Goal: Information Seeking & Learning: Learn about a topic

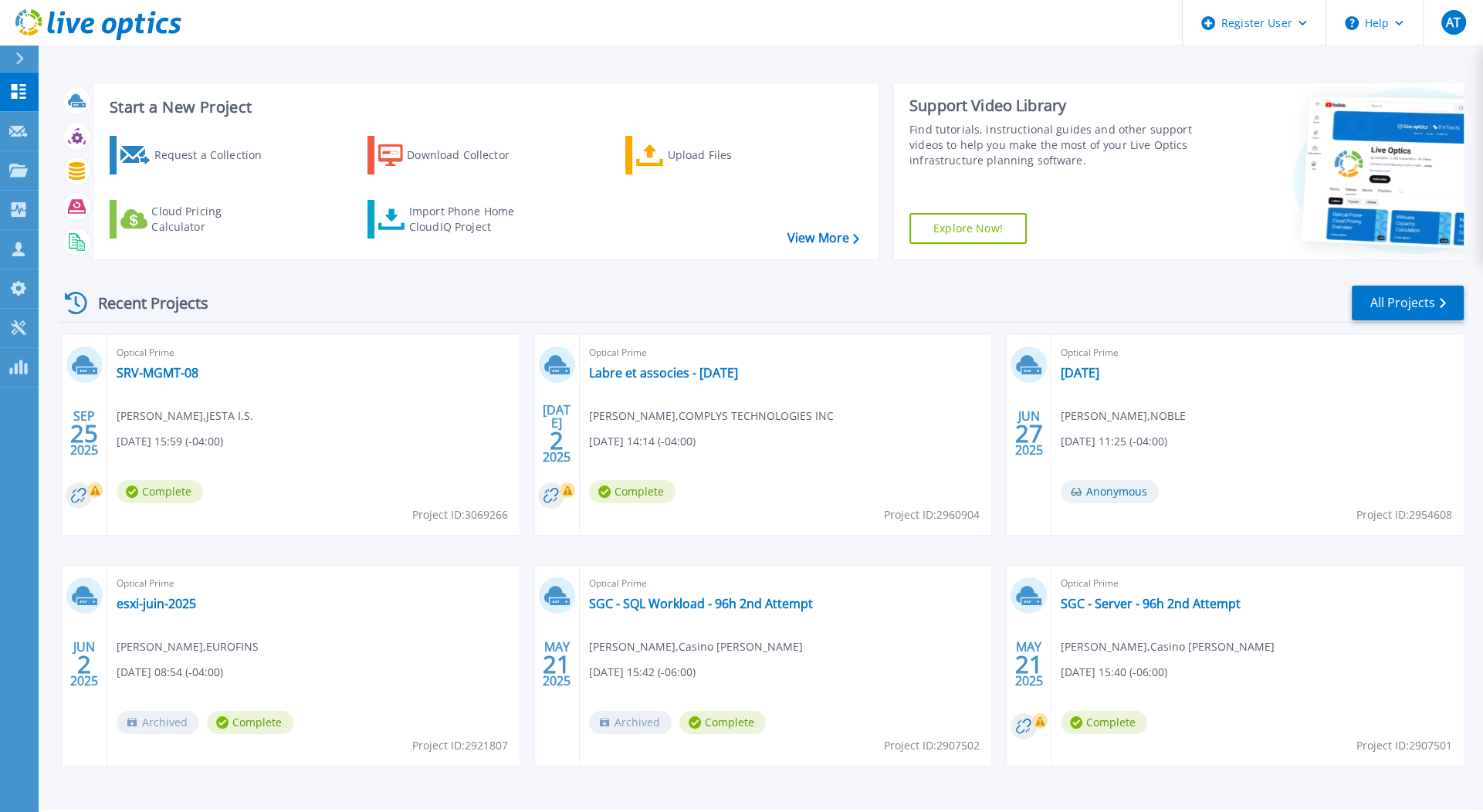
click at [143, 421] on span "[PERSON_NAME] , JESTA I.S." at bounding box center [185, 416] width 137 height 17
click at [191, 497] on span "Complete" at bounding box center [160, 492] width 87 height 23
click at [167, 369] on link "SRV-MGMT-08" at bounding box center [158, 373] width 82 height 16
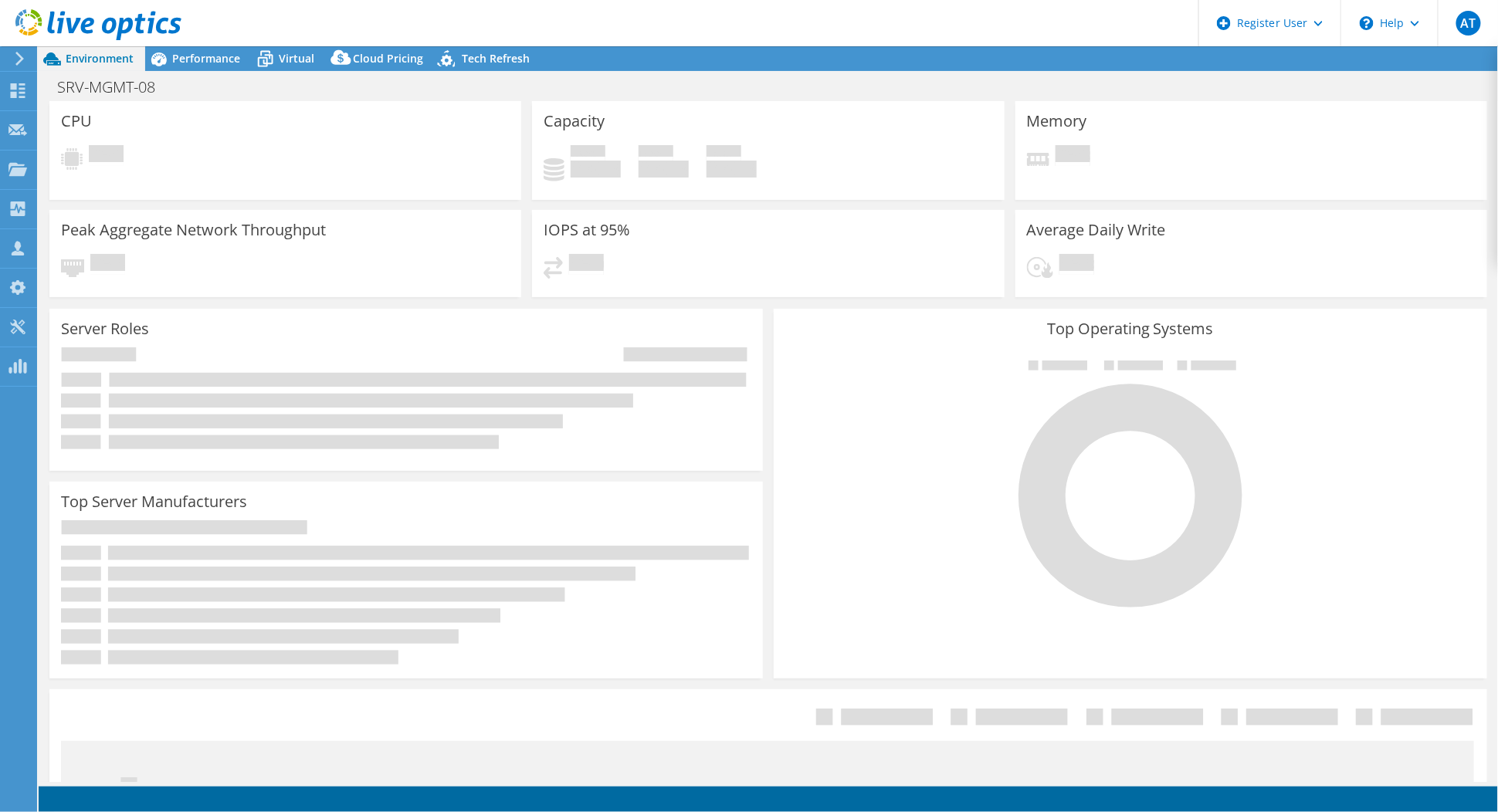
select select "[GEOGRAPHIC_DATA]"
select select "CAD"
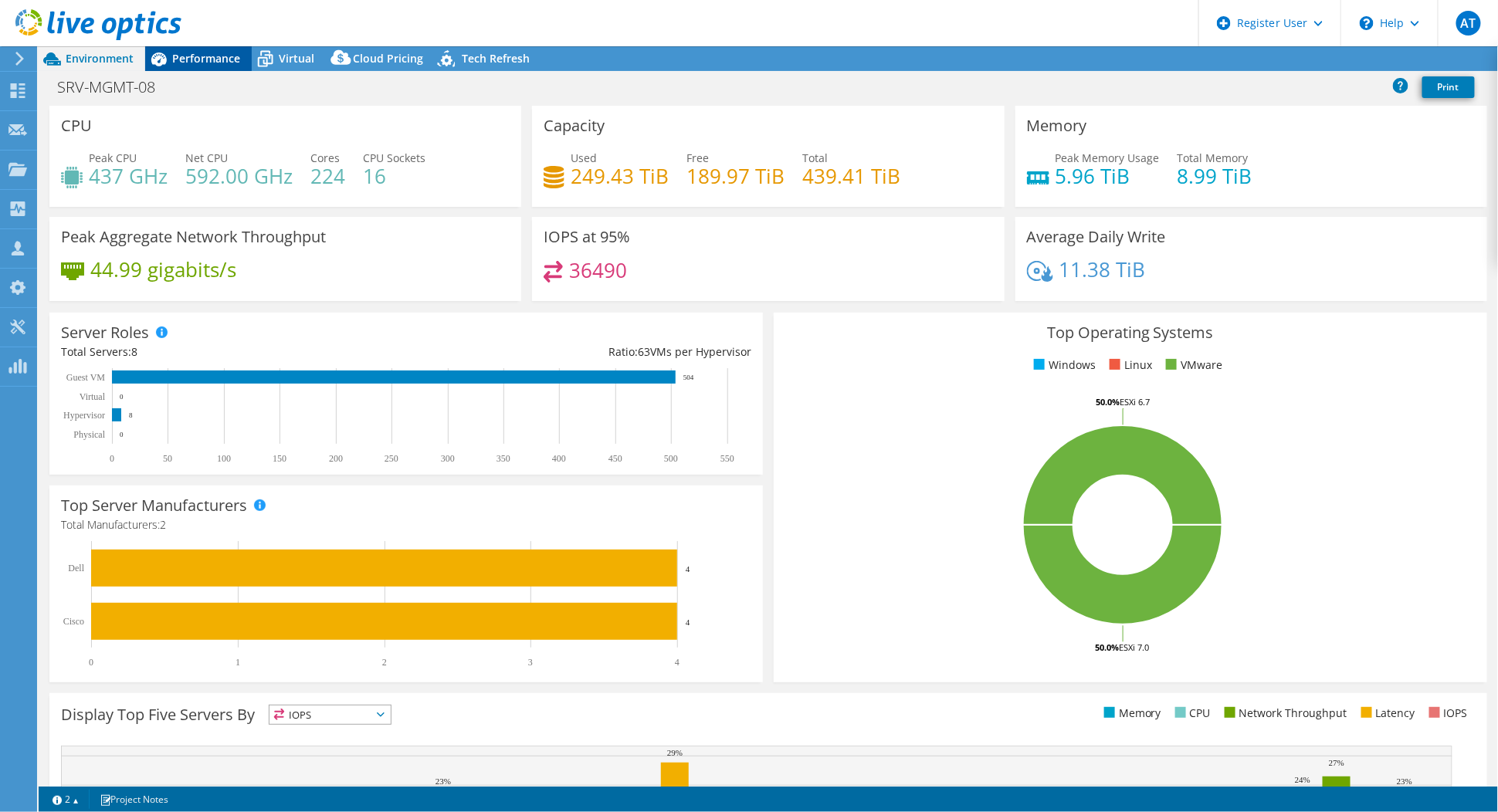
click at [198, 55] on span "Performance" at bounding box center [205, 58] width 68 height 15
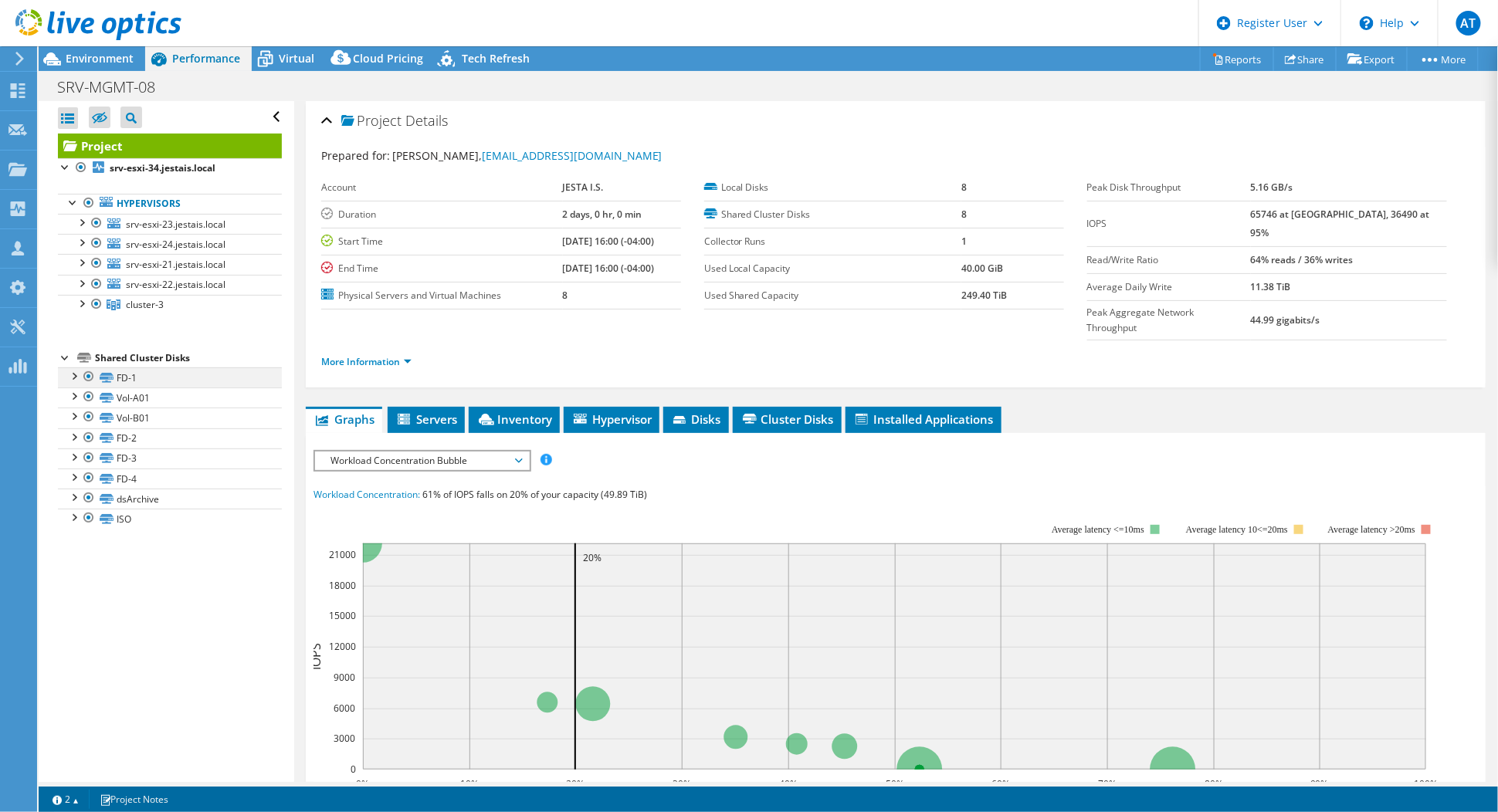
click at [89, 373] on div at bounding box center [88, 376] width 16 height 18
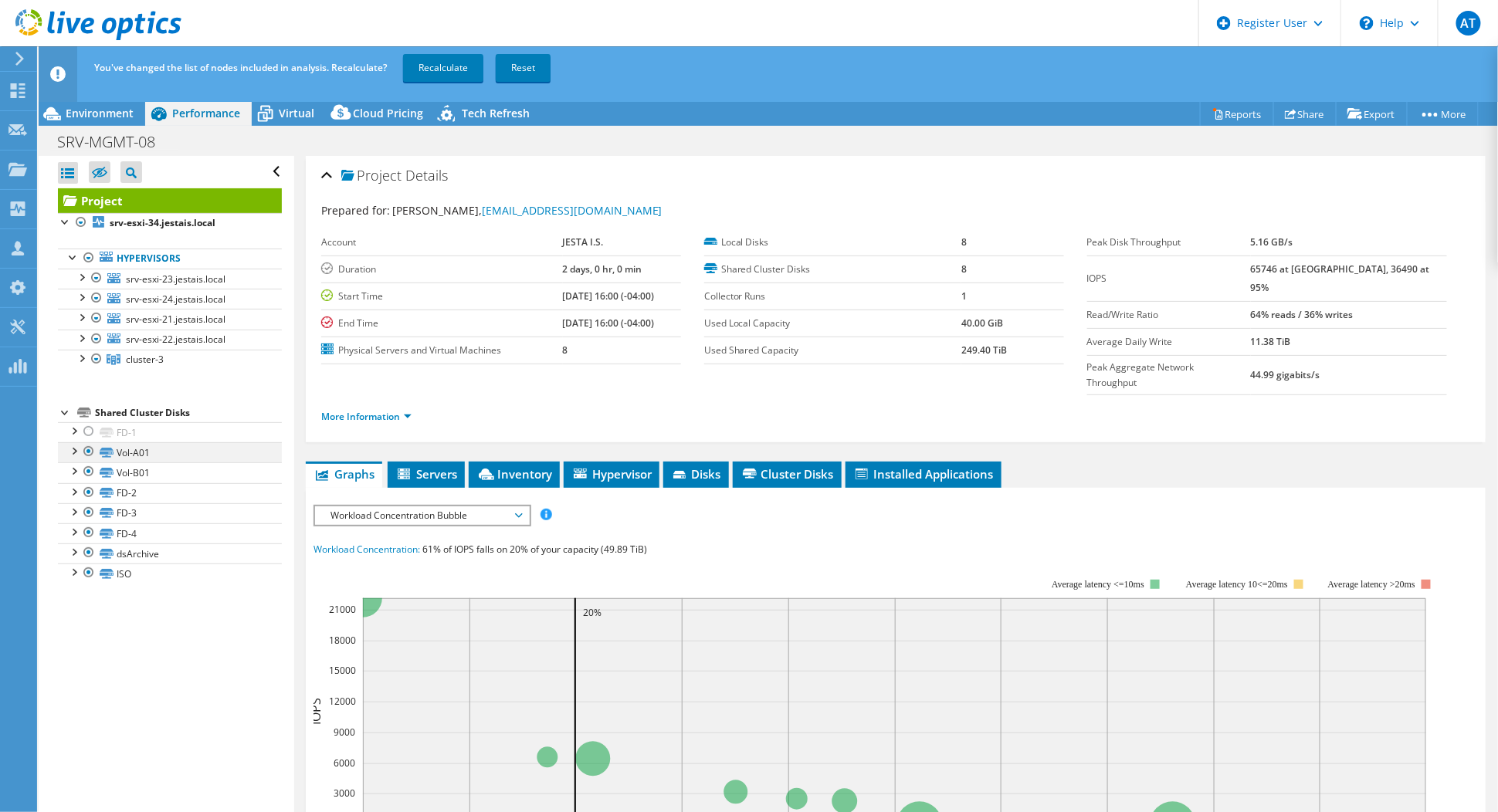
click at [91, 451] on div at bounding box center [88, 451] width 16 height 18
click at [94, 472] on div at bounding box center [88, 472] width 16 height 18
click at [89, 491] on div at bounding box center [88, 492] width 16 height 18
click at [95, 511] on div at bounding box center [88, 512] width 16 height 18
click at [107, 529] on icon at bounding box center [106, 534] width 14 height 10
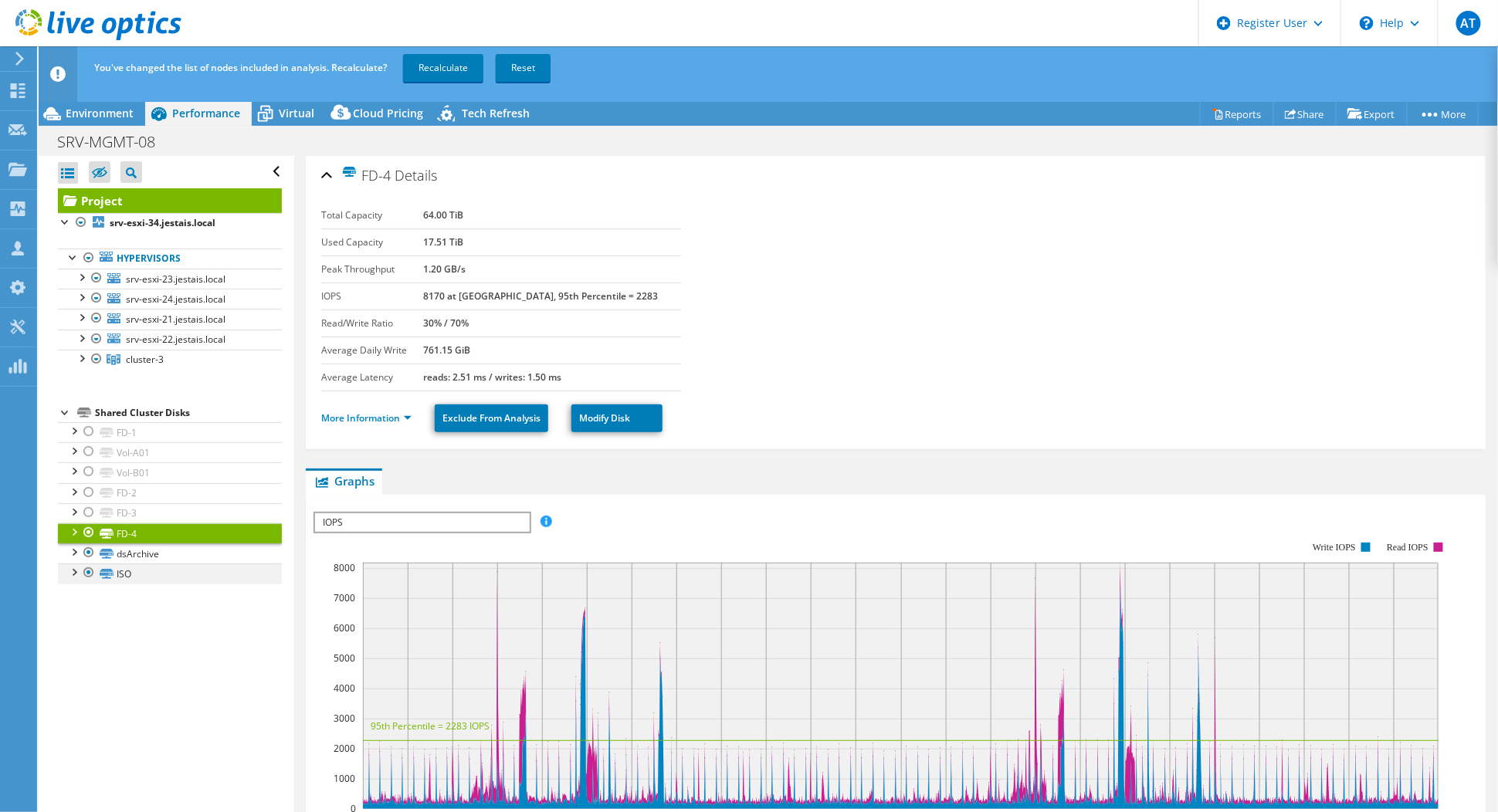
drag, startPoint x: 88, startPoint y: 522, endPoint x: 84, endPoint y: 570, distance: 48.2
click at [88, 523] on div at bounding box center [88, 532] width 16 height 18
click at [145, 659] on div "Open All Close All Hide Excluded Nodes Project Tree Filter" at bounding box center [165, 497] width 255 height 681
click at [436, 64] on link "Recalculate" at bounding box center [443, 68] width 80 height 28
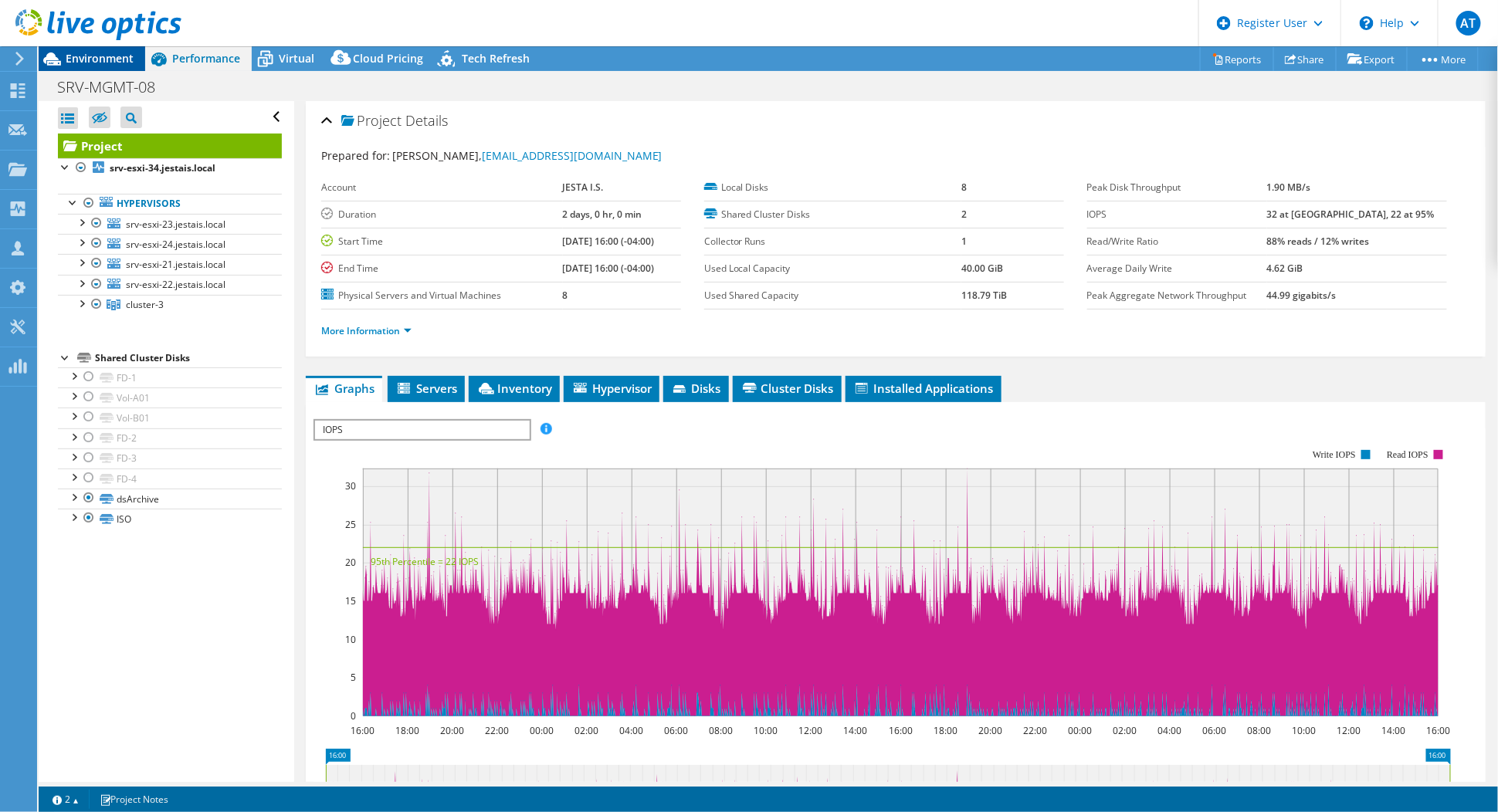
click at [101, 56] on span "Environment" at bounding box center [99, 58] width 68 height 15
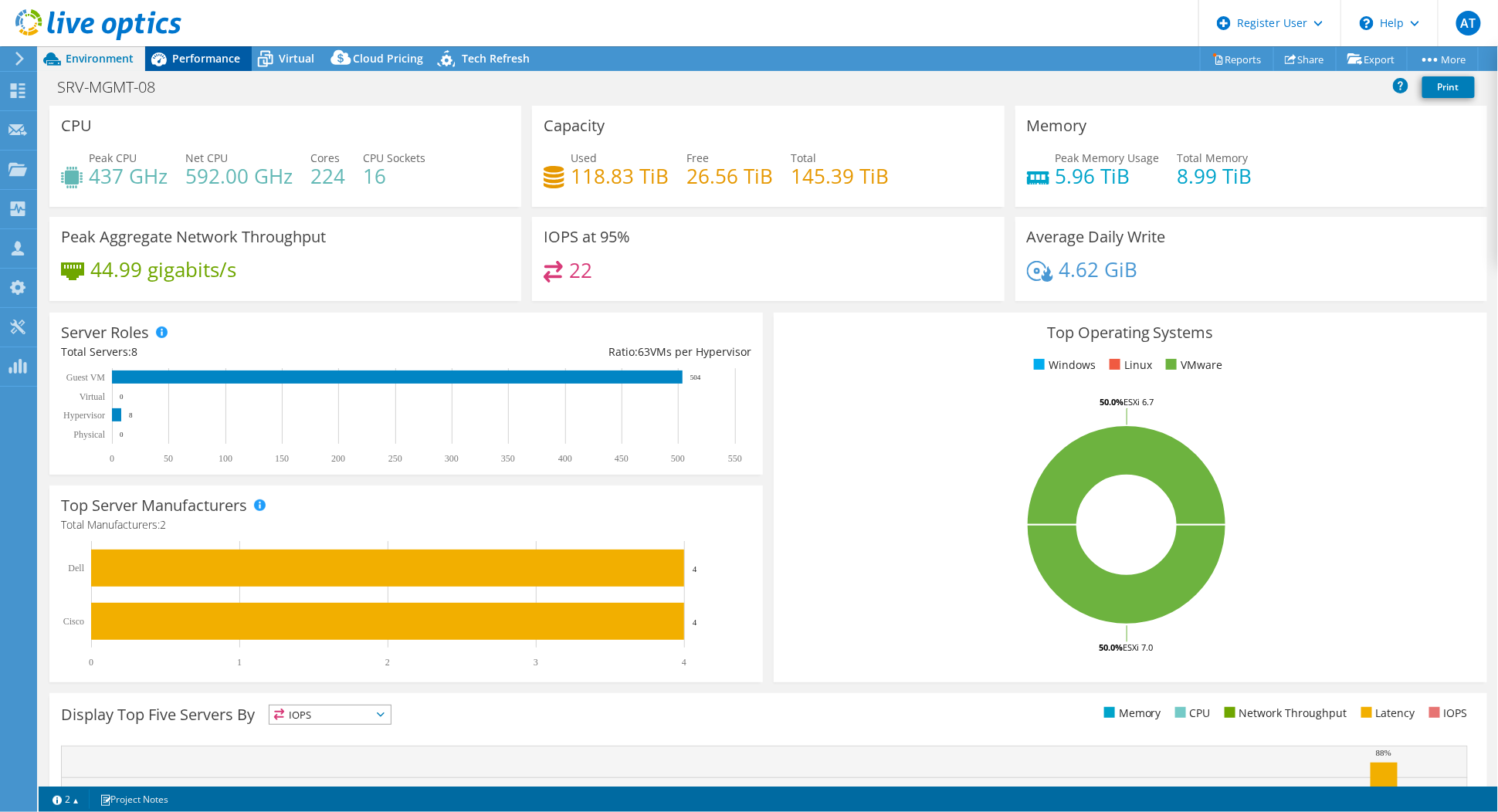
click at [191, 58] on span "Performance" at bounding box center [205, 58] width 68 height 15
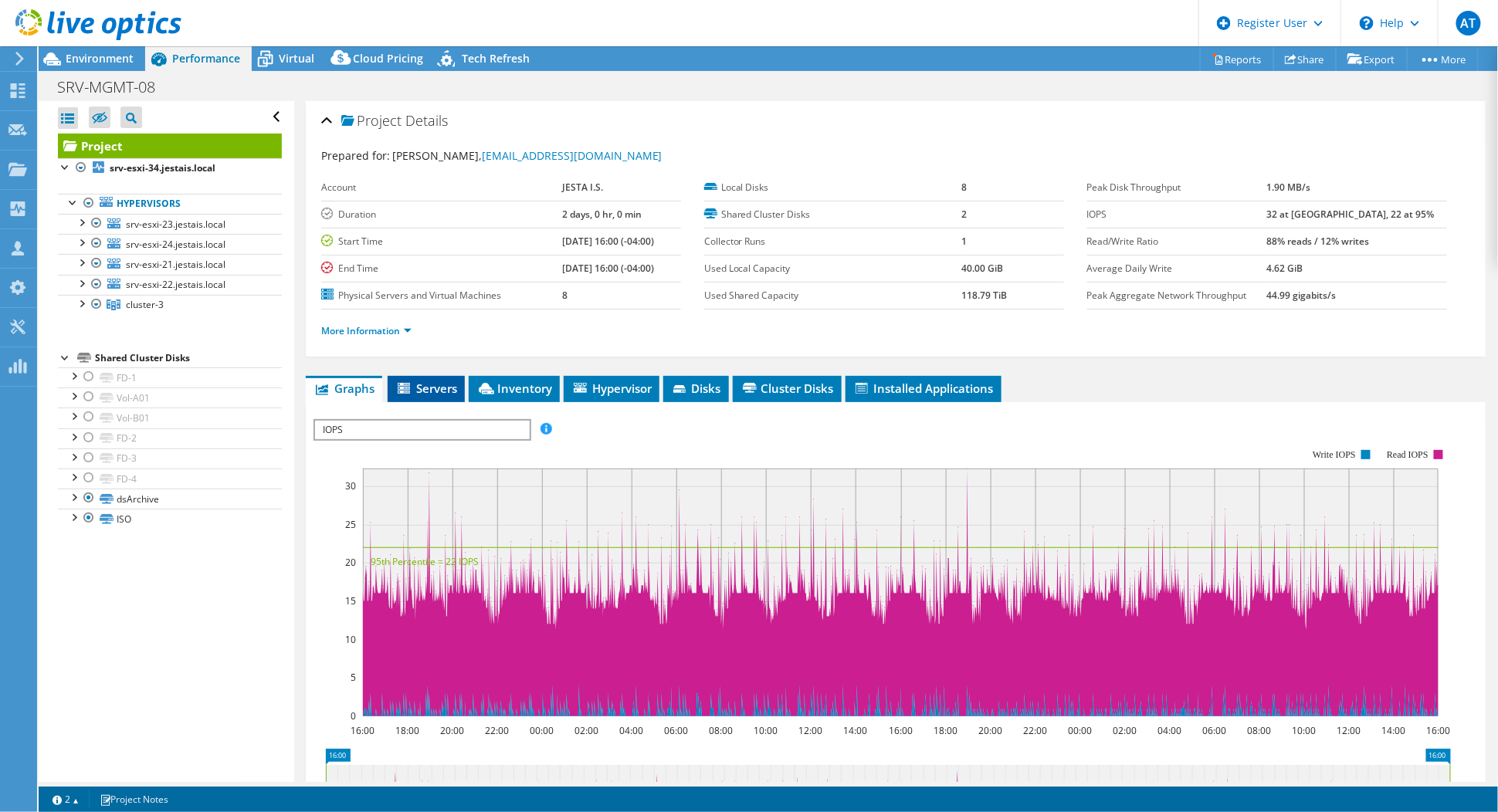
click at [421, 390] on span "Servers" at bounding box center [426, 388] width 62 height 16
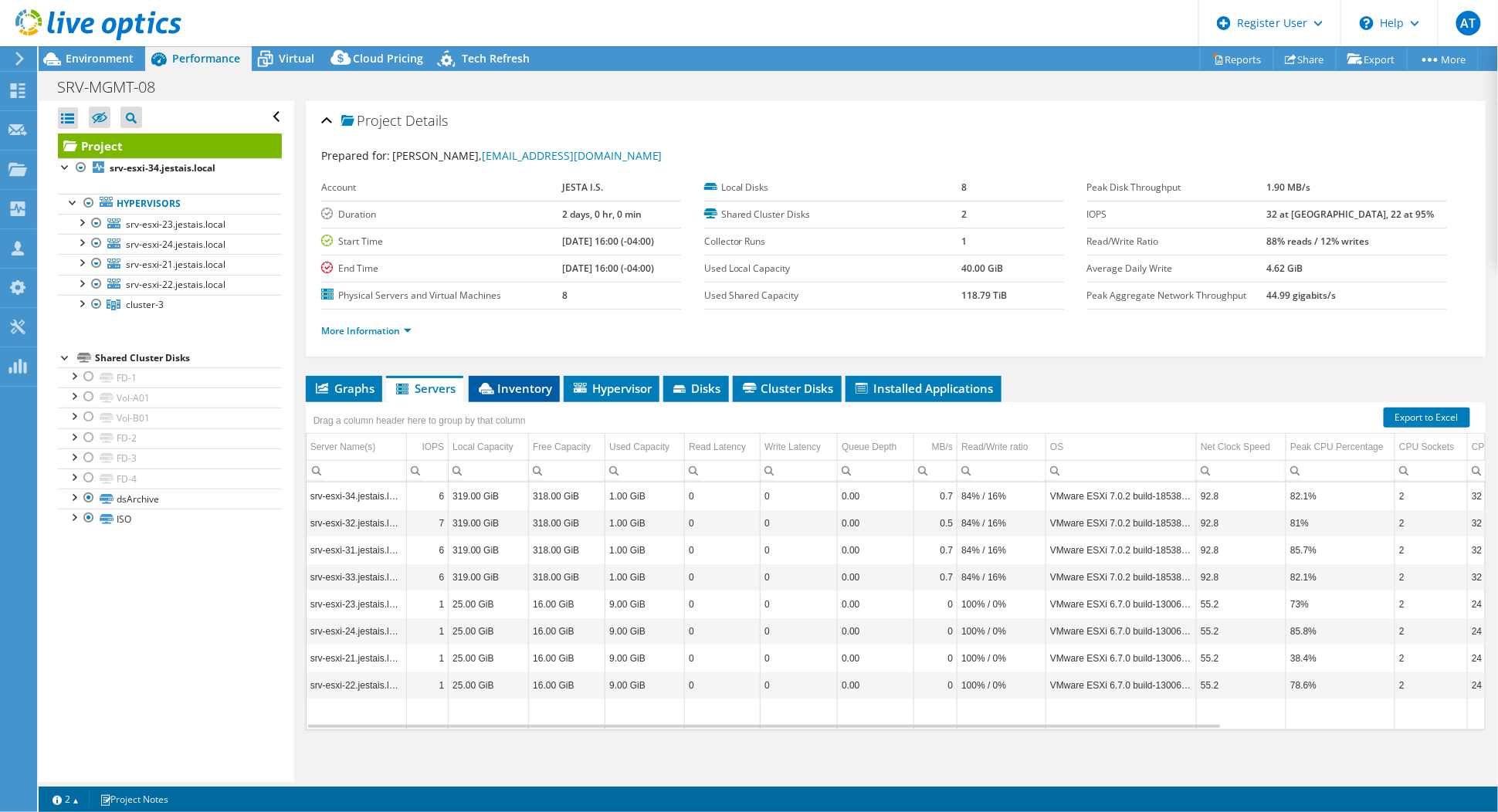
click at [524, 394] on li "Inventory" at bounding box center [514, 389] width 91 height 26
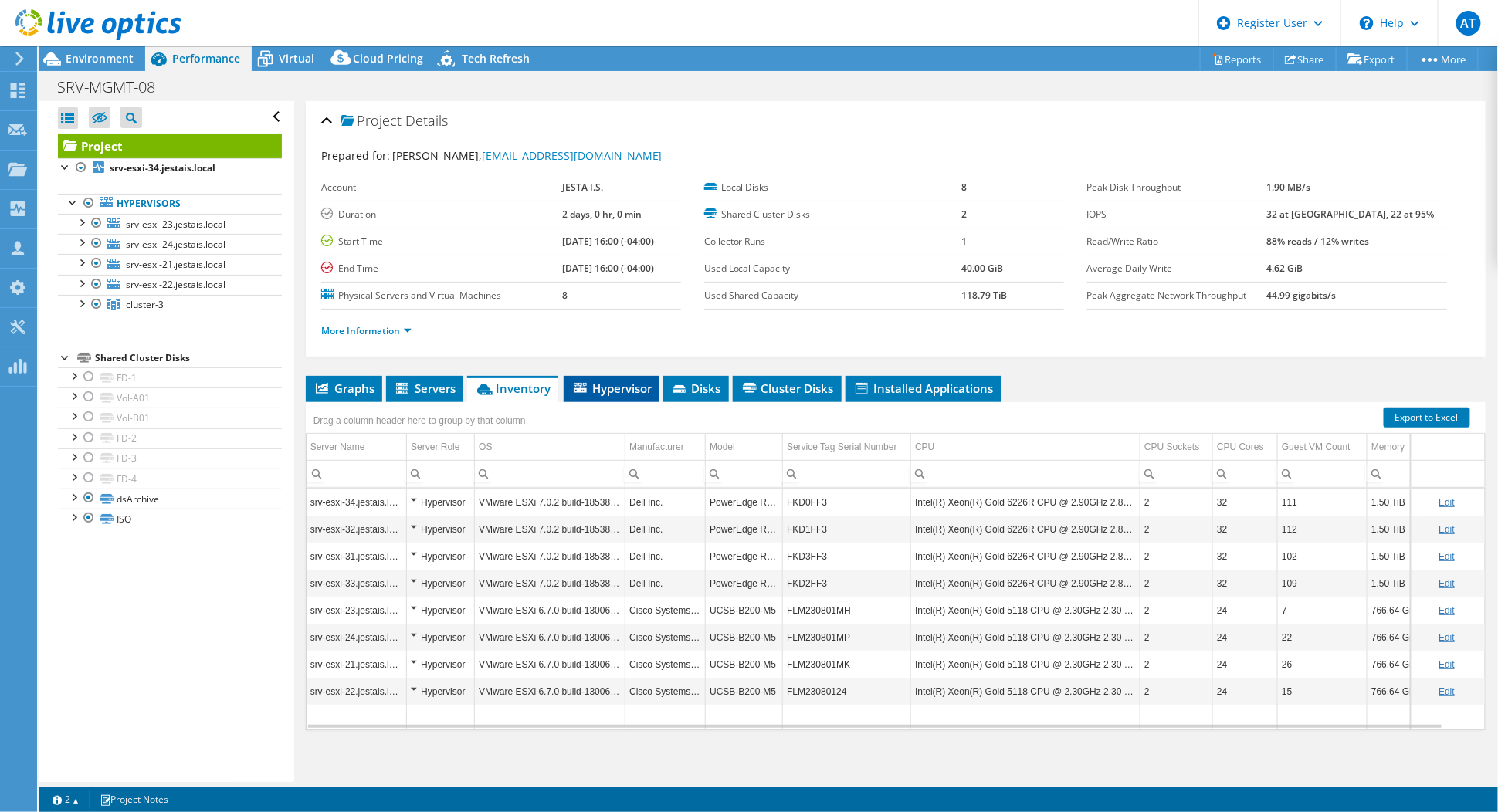
click at [623, 386] on span "Hypervisor" at bounding box center [612, 388] width 80 height 16
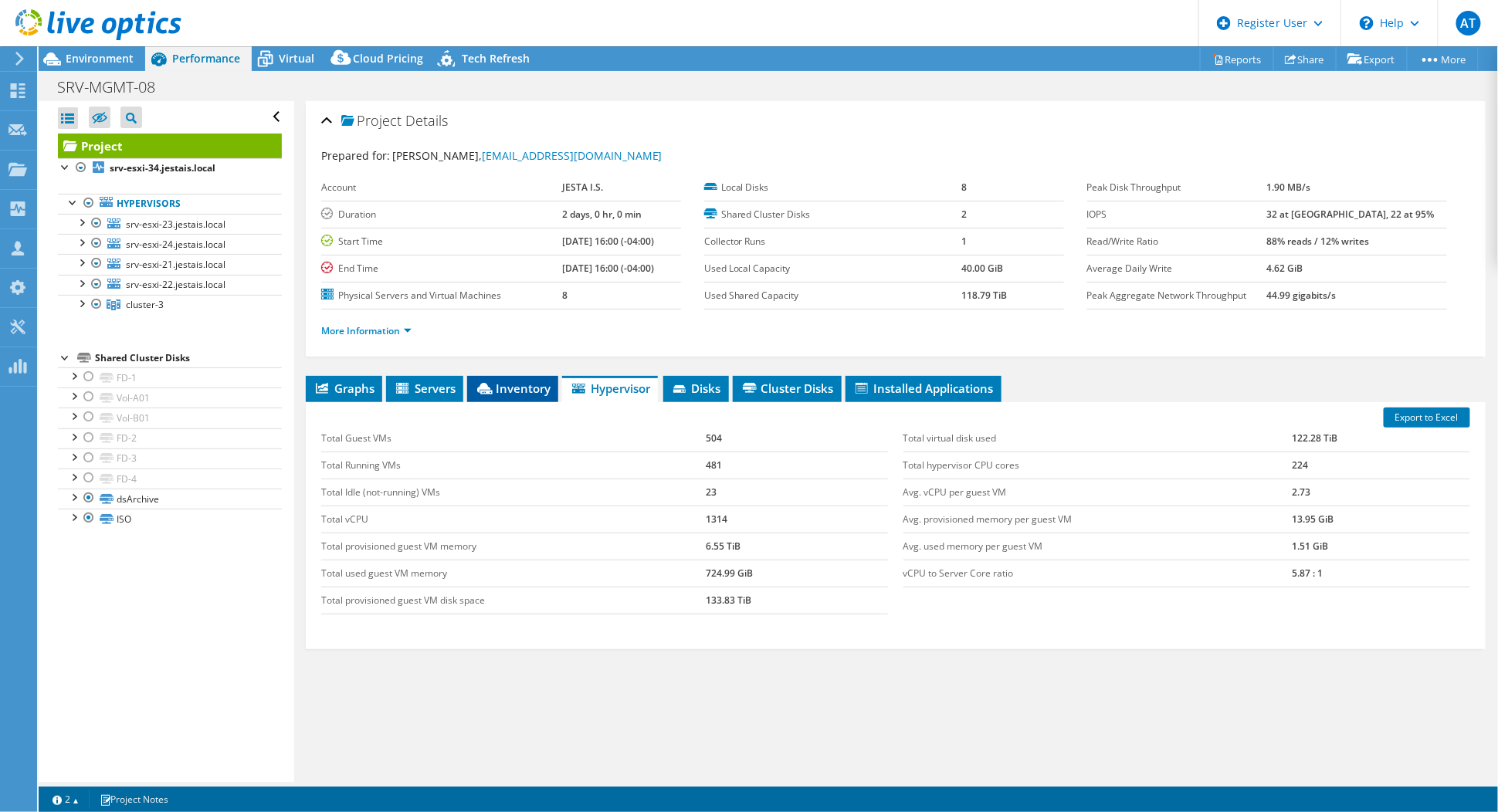
click at [528, 391] on span "Inventory" at bounding box center [512, 388] width 76 height 16
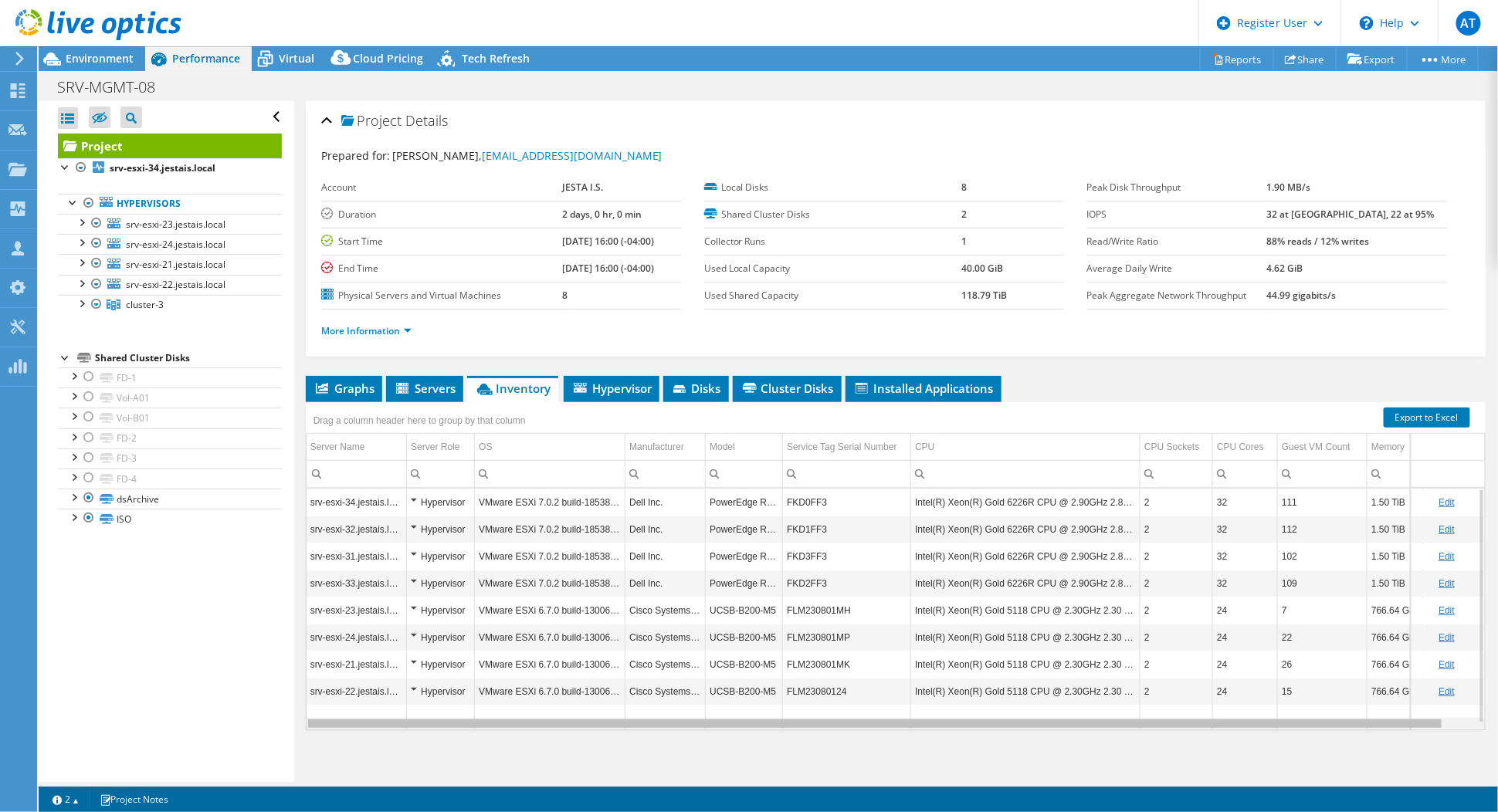
scroll to position [0, 27]
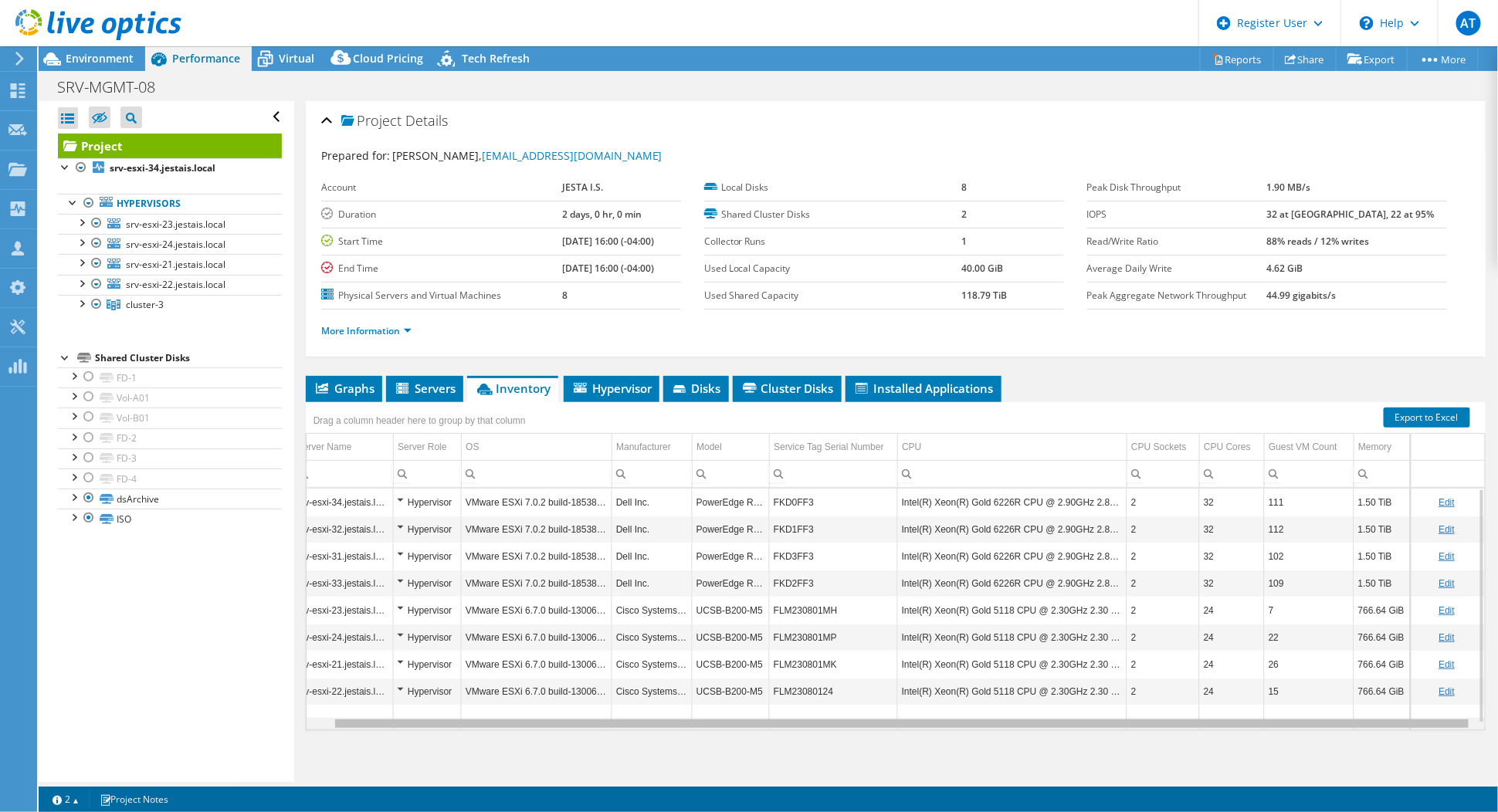
drag, startPoint x: 1118, startPoint y: 723, endPoint x: 1278, endPoint y: 734, distance: 160.4
click at [1278, 734] on body "AT Dell User [PERSON_NAME] [PERSON_NAME][EMAIL_ADDRESS][PERSON_NAME][DOMAIN_NAM…" at bounding box center [749, 406] width 1498 height 812
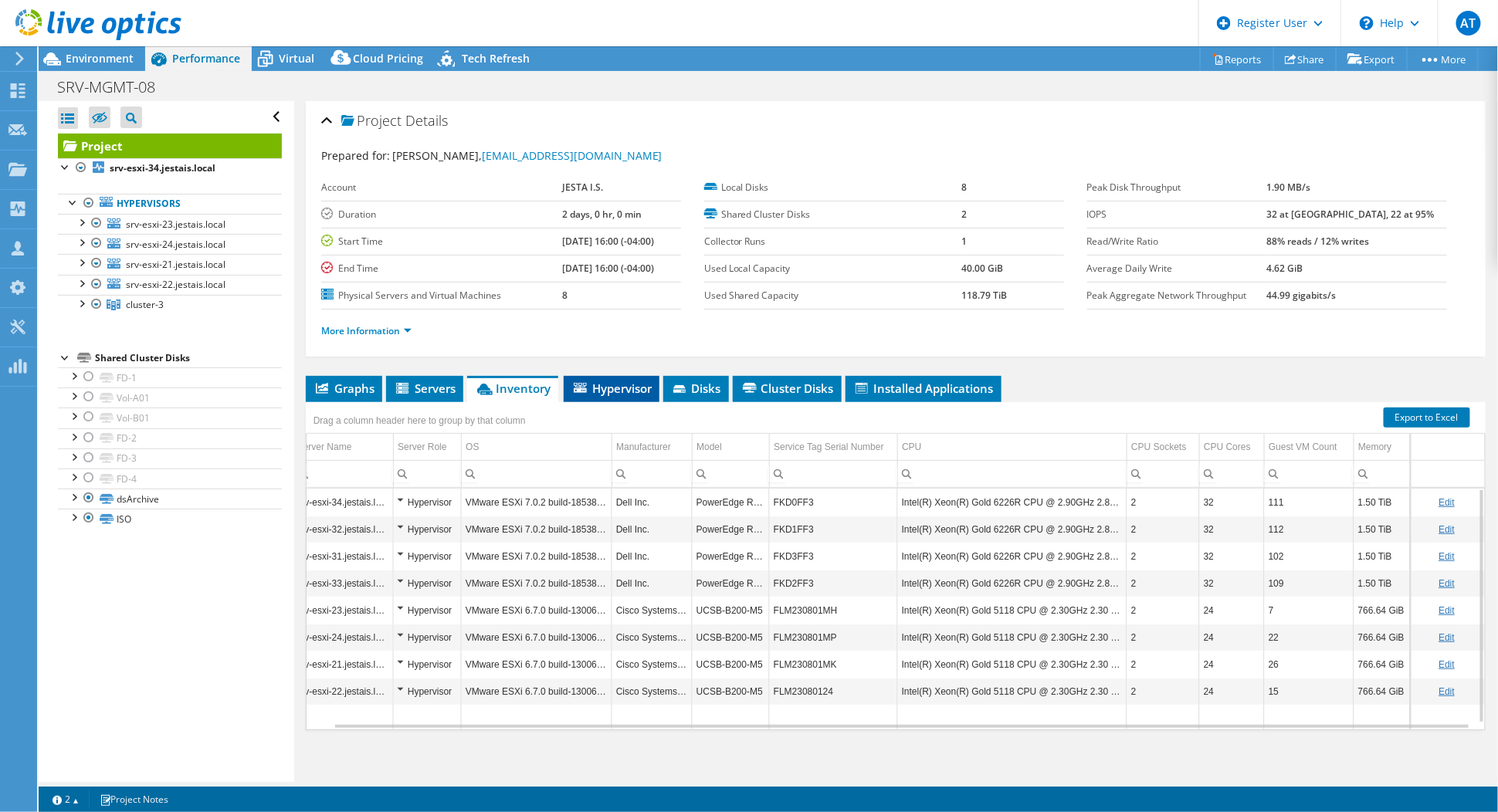
click at [624, 386] on span "Hypervisor" at bounding box center [612, 388] width 80 height 16
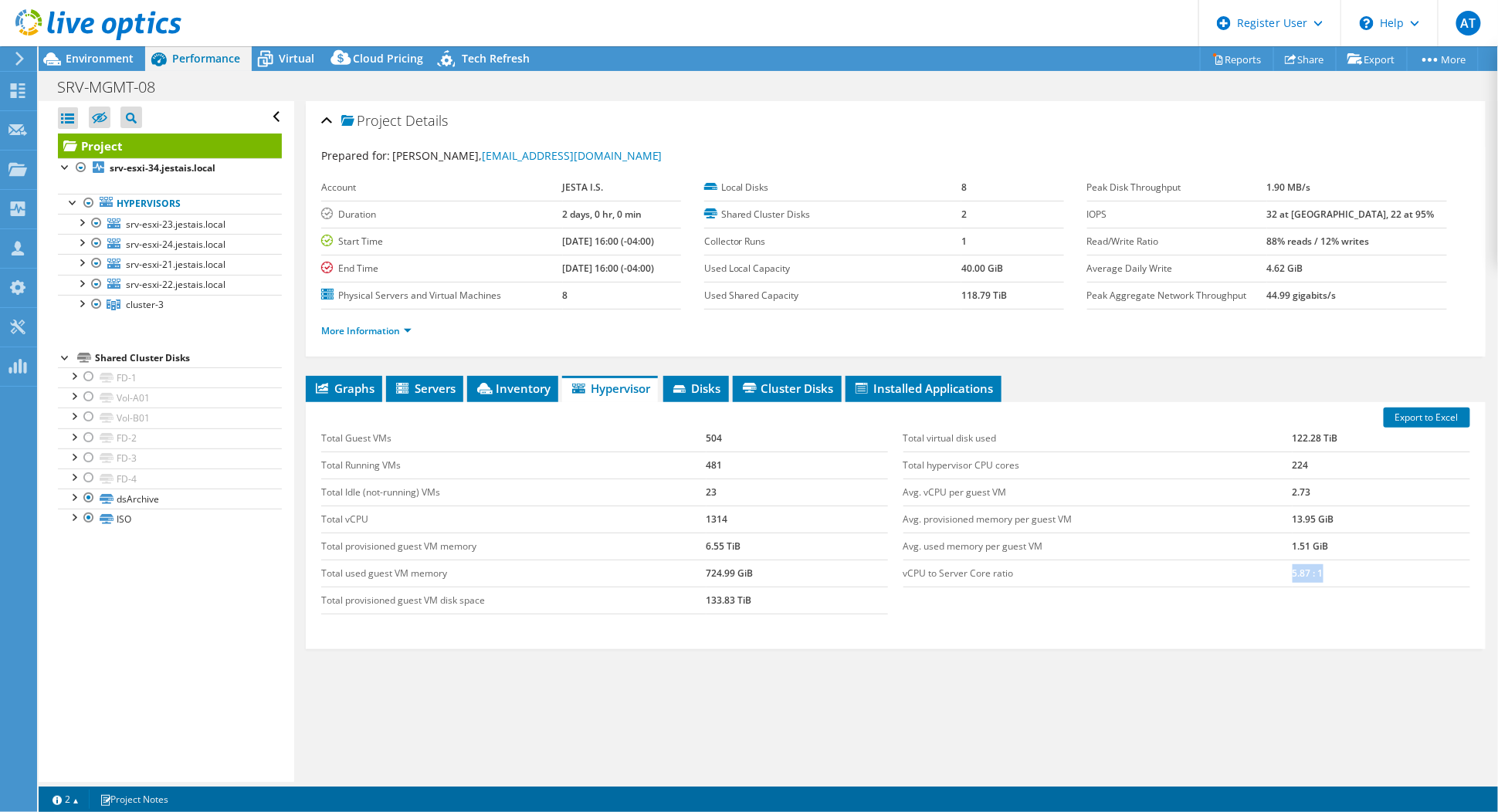
drag, startPoint x: 1282, startPoint y: 572, endPoint x: 1330, endPoint y: 573, distance: 48.0
click at [1330, 573] on td "5.87 : 1" at bounding box center [1381, 573] width 178 height 27
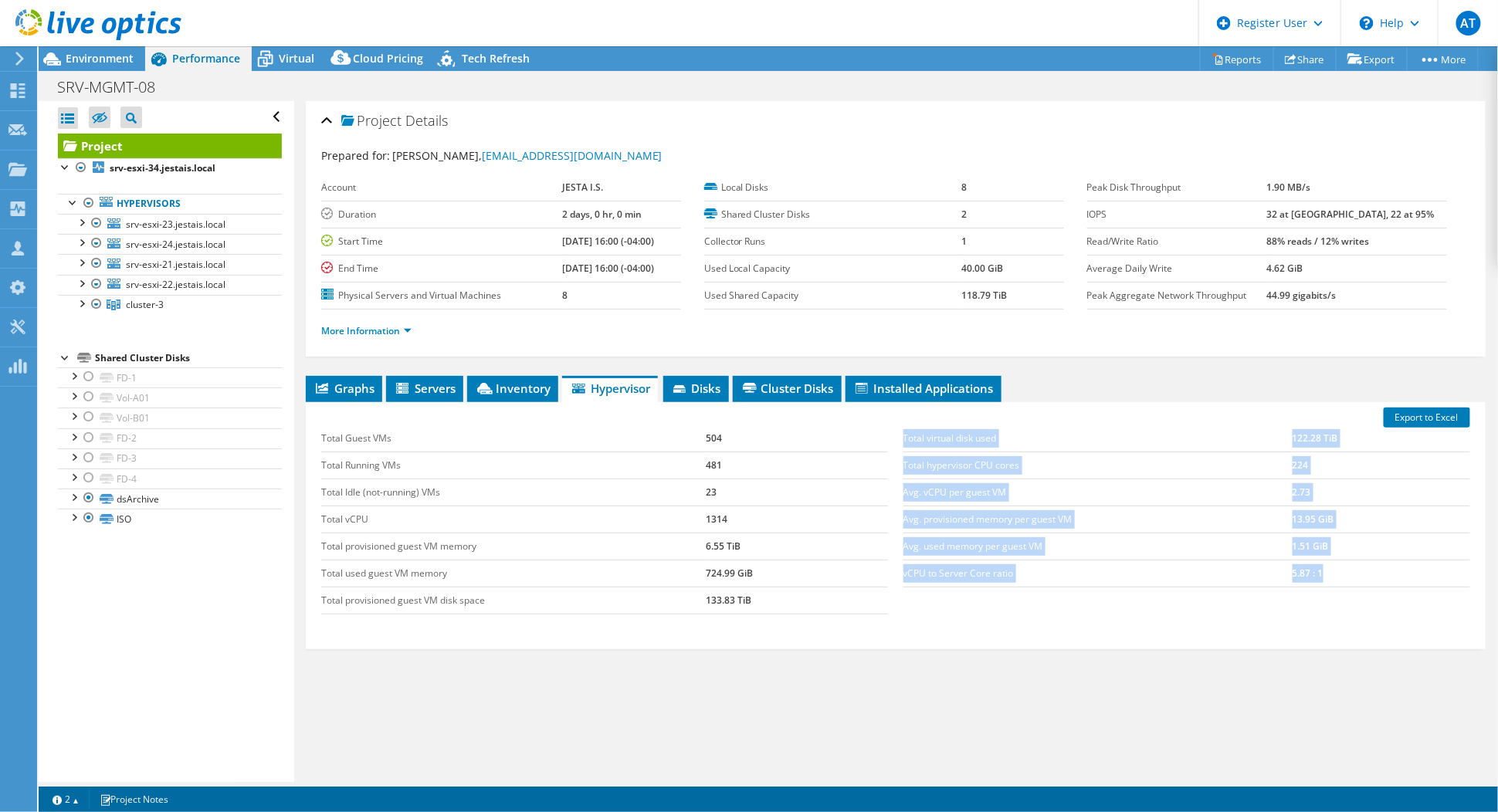
drag, startPoint x: 1330, startPoint y: 573, endPoint x: 1304, endPoint y: 613, distance: 47.7
click at [1304, 613] on div "Total Guest VMs 504 Total Running VMs 481 Total Idle (not-running) VMs 23 Total…" at bounding box center [895, 520] width 1164 height 220
click at [1215, 614] on div "Total Guest VMs 504 Total Running VMs 481 Total Idle (not-running) VMs 23 Total…" at bounding box center [895, 520] width 1164 height 220
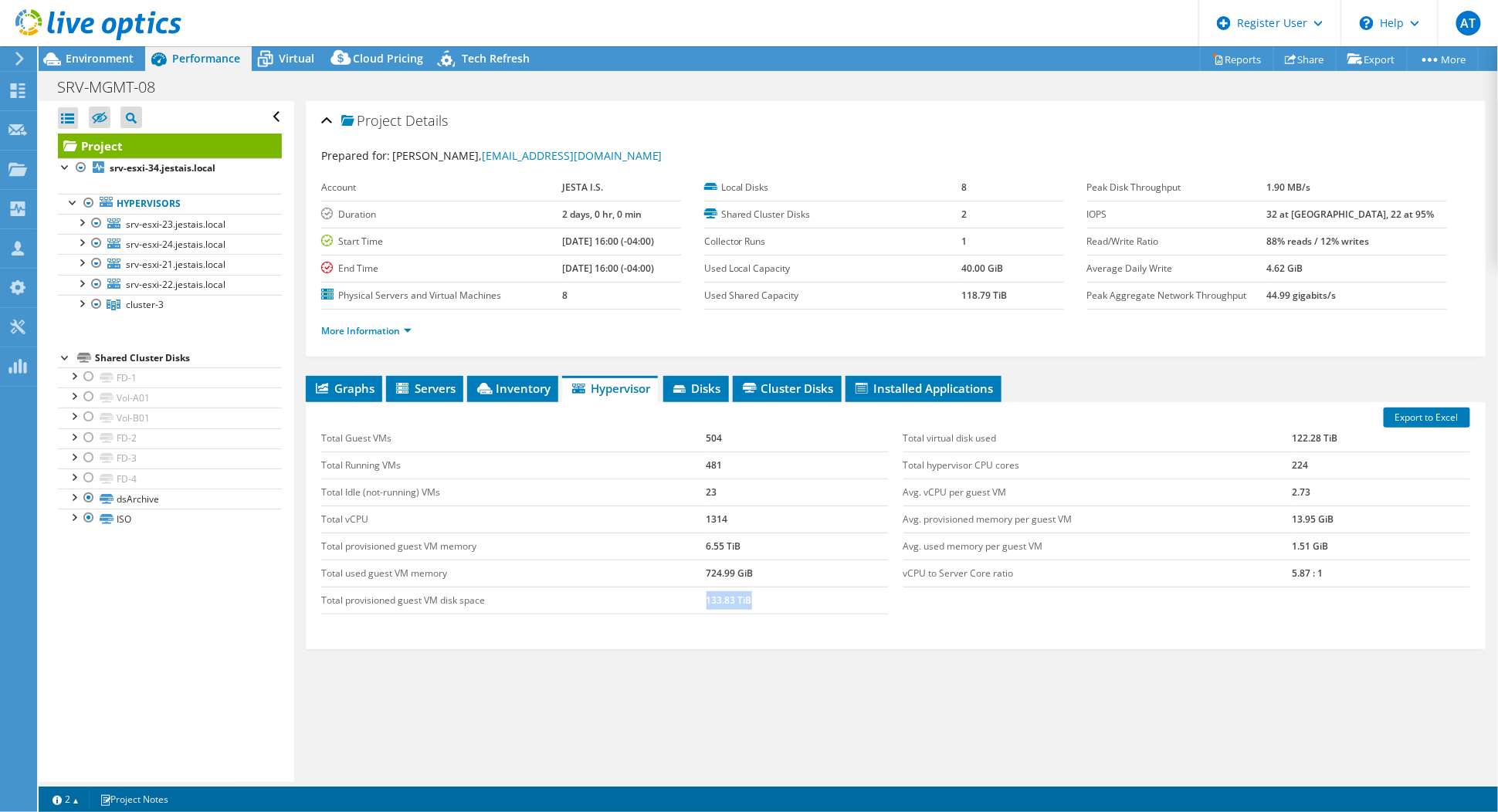
drag, startPoint x: 752, startPoint y: 593, endPoint x: 673, endPoint y: 585, distance: 79.4
click at [673, 587] on tr "Total provisioned guest VM disk space 133.83 TiB" at bounding box center [604, 600] width 567 height 27
drag, startPoint x: 673, startPoint y: 585, endPoint x: 756, endPoint y: 634, distance: 96.4
click at [756, 634] on div "Export to Excel Total Guest VMs 504 Total Running VMs 481 Total Idle (not-runni…" at bounding box center [895, 526] width 1180 height 247
click at [91, 475] on div at bounding box center [88, 478] width 16 height 18
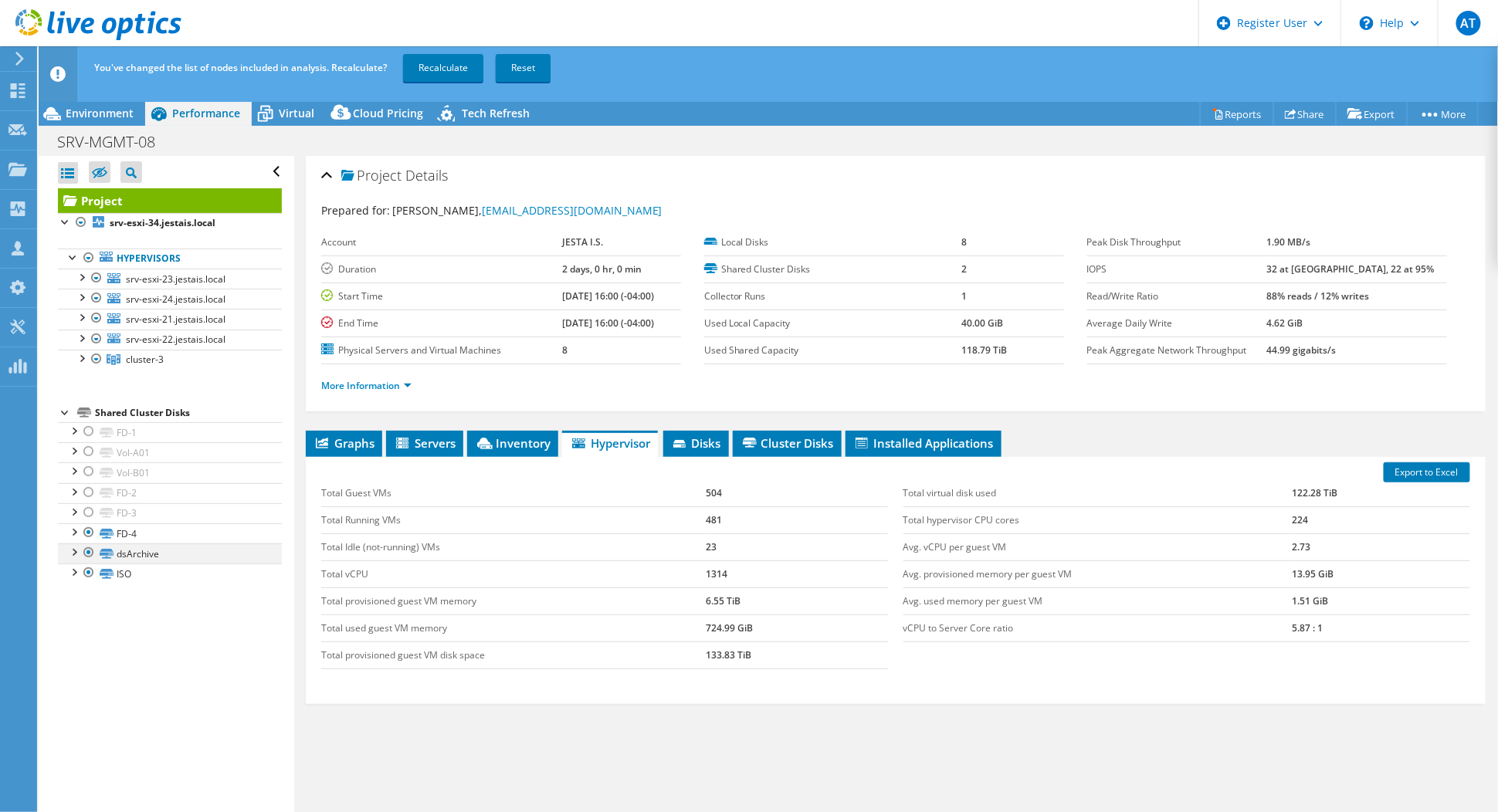
click at [96, 550] on div at bounding box center [88, 552] width 16 height 18
click at [88, 564] on div at bounding box center [88, 572] width 16 height 18
click at [88, 507] on div at bounding box center [88, 512] width 16 height 18
click at [91, 485] on div at bounding box center [88, 492] width 16 height 18
click at [94, 428] on div at bounding box center [88, 431] width 16 height 18
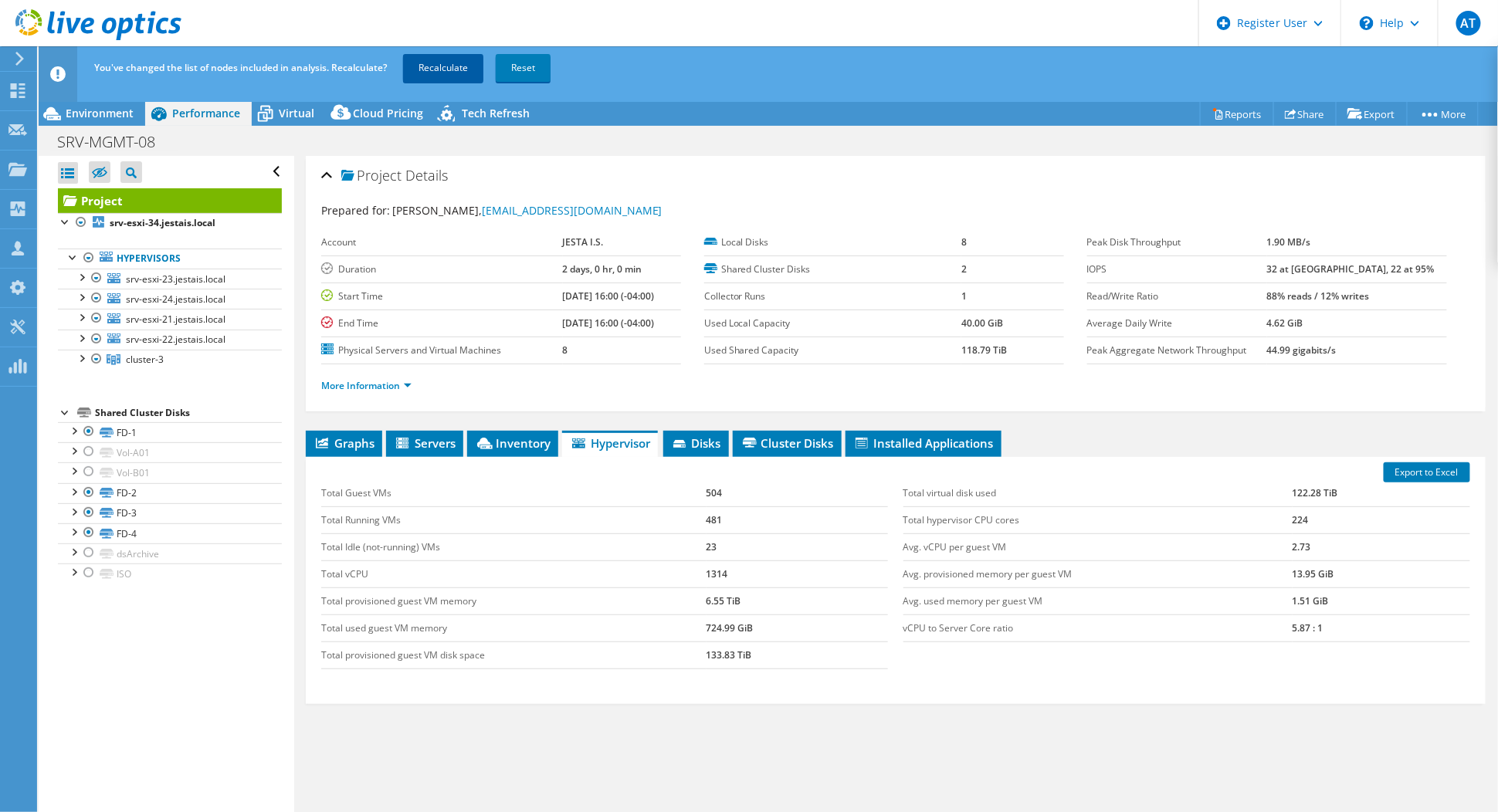
click at [440, 61] on link "Recalculate" at bounding box center [443, 68] width 80 height 28
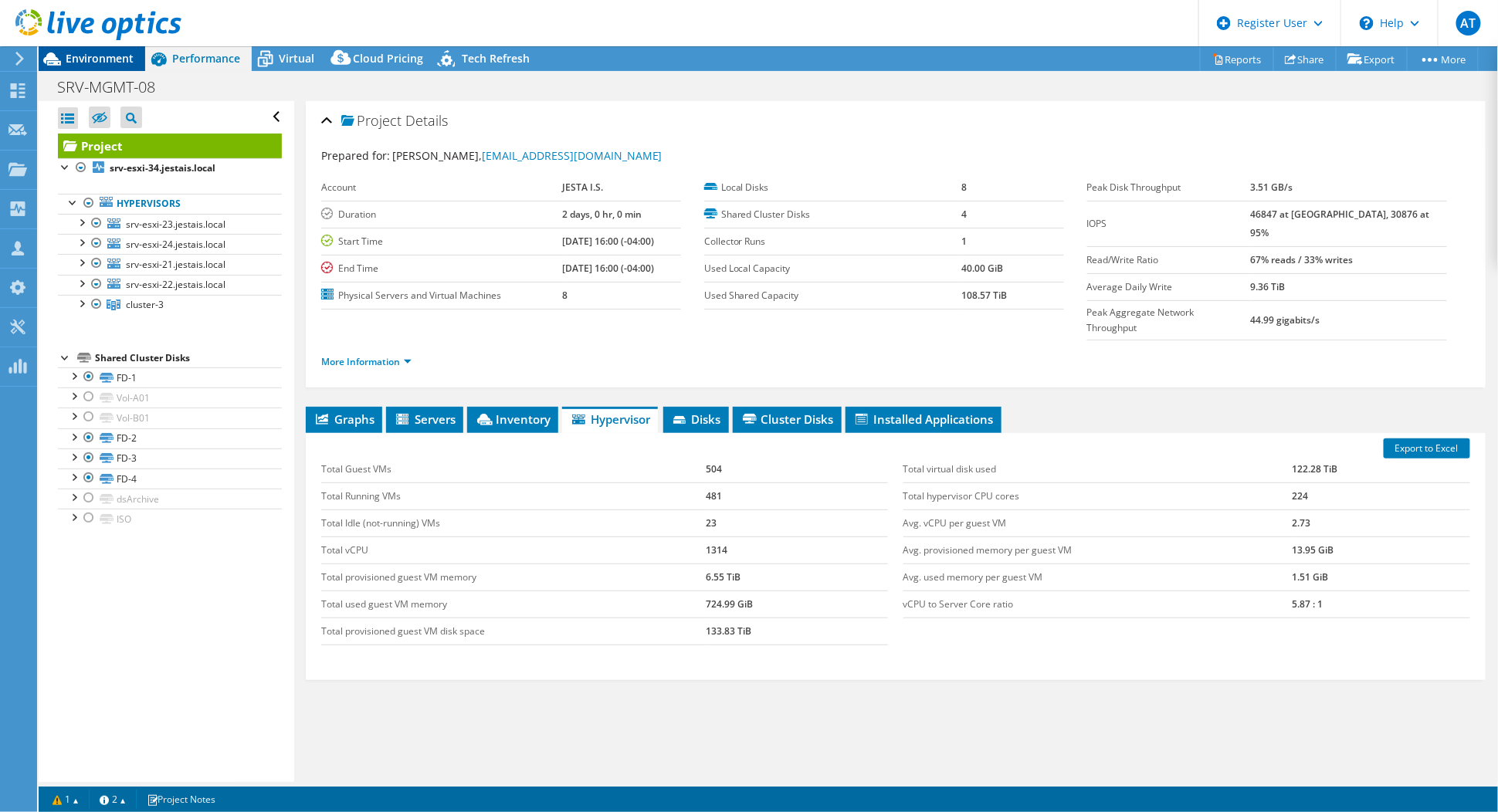
click at [87, 58] on span "Environment" at bounding box center [99, 58] width 68 height 15
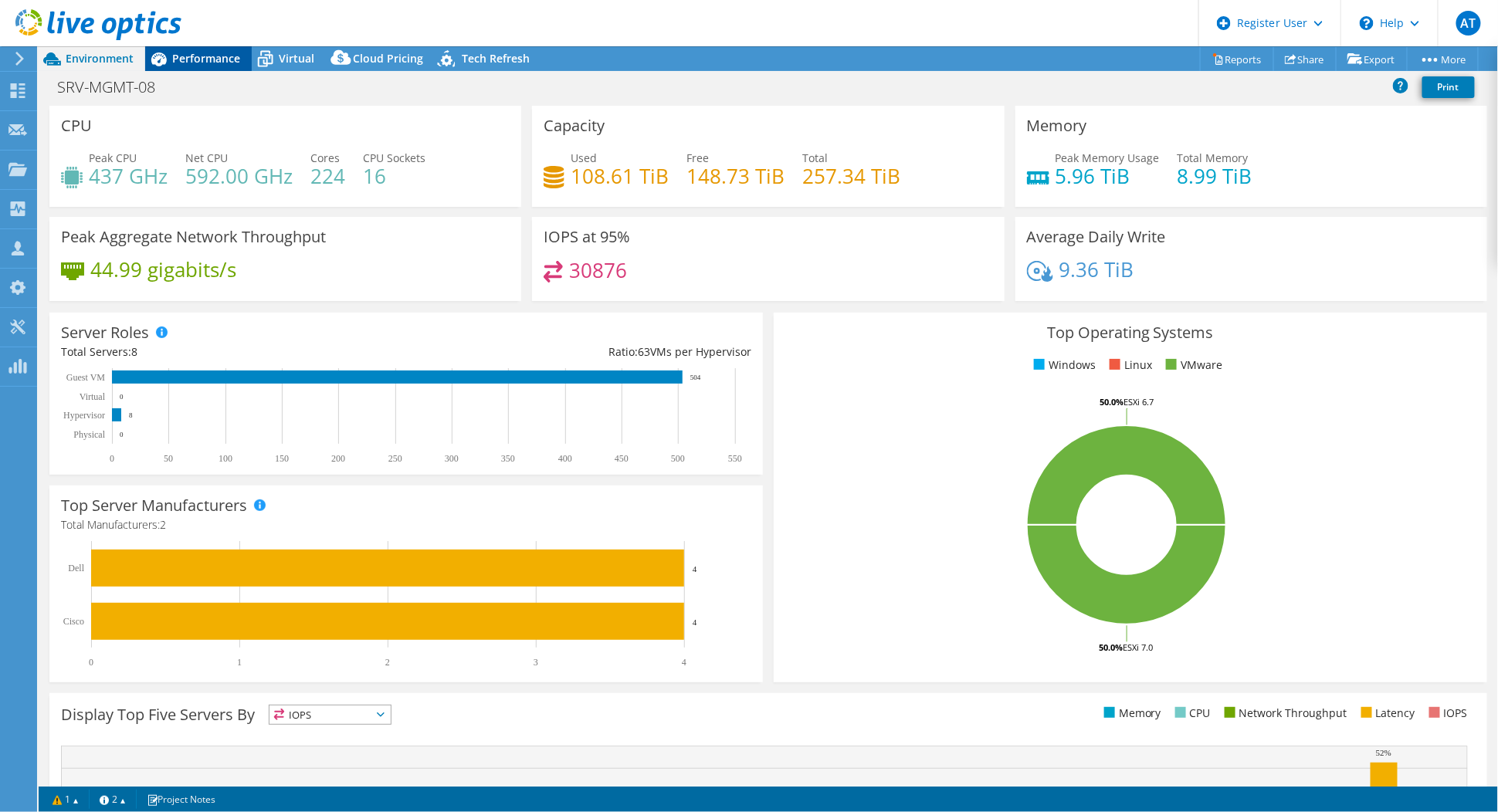
click at [198, 59] on span "Performance" at bounding box center [205, 58] width 68 height 15
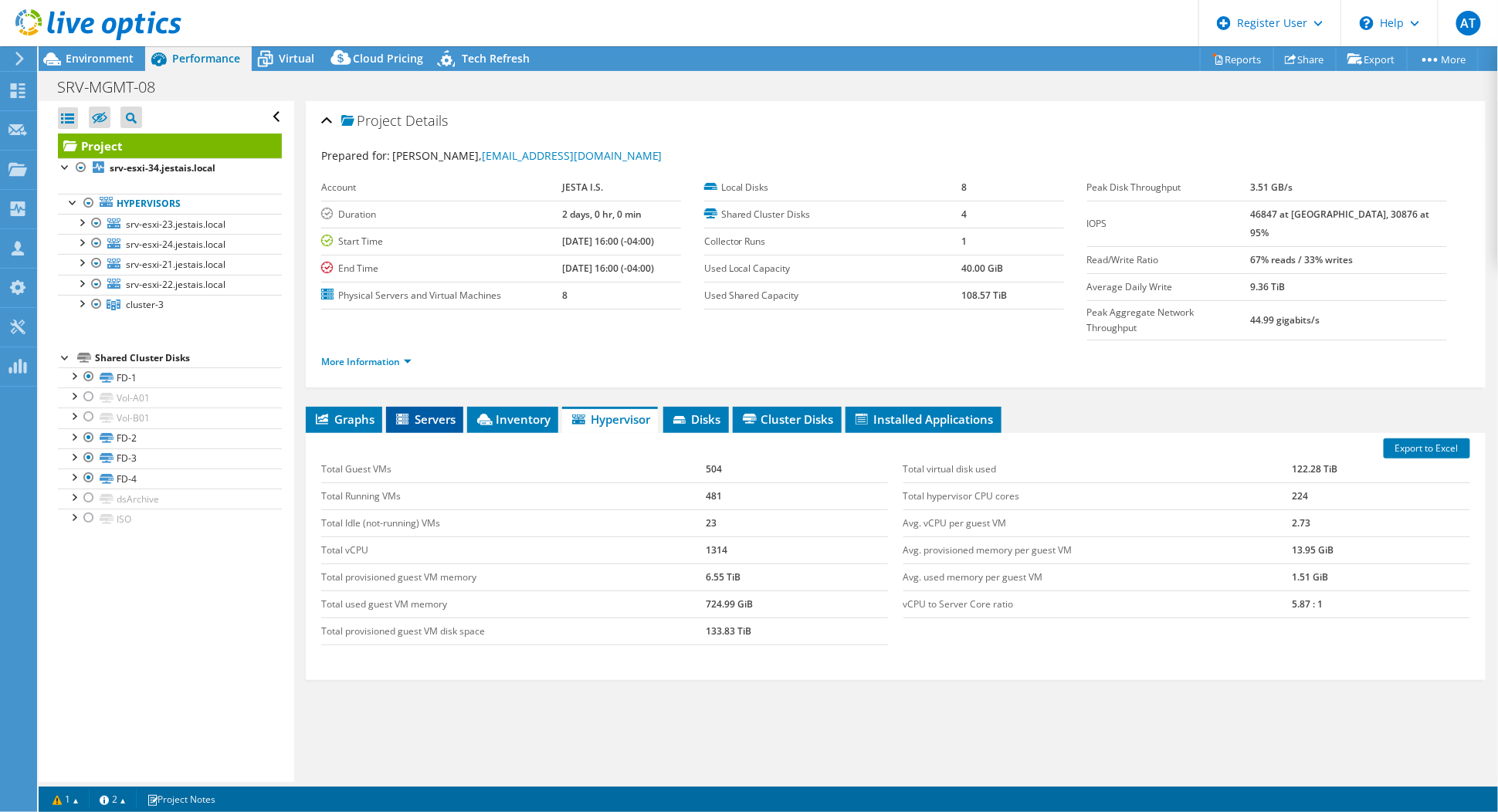
click at [412, 411] on span "Servers" at bounding box center [425, 419] width 62 height 16
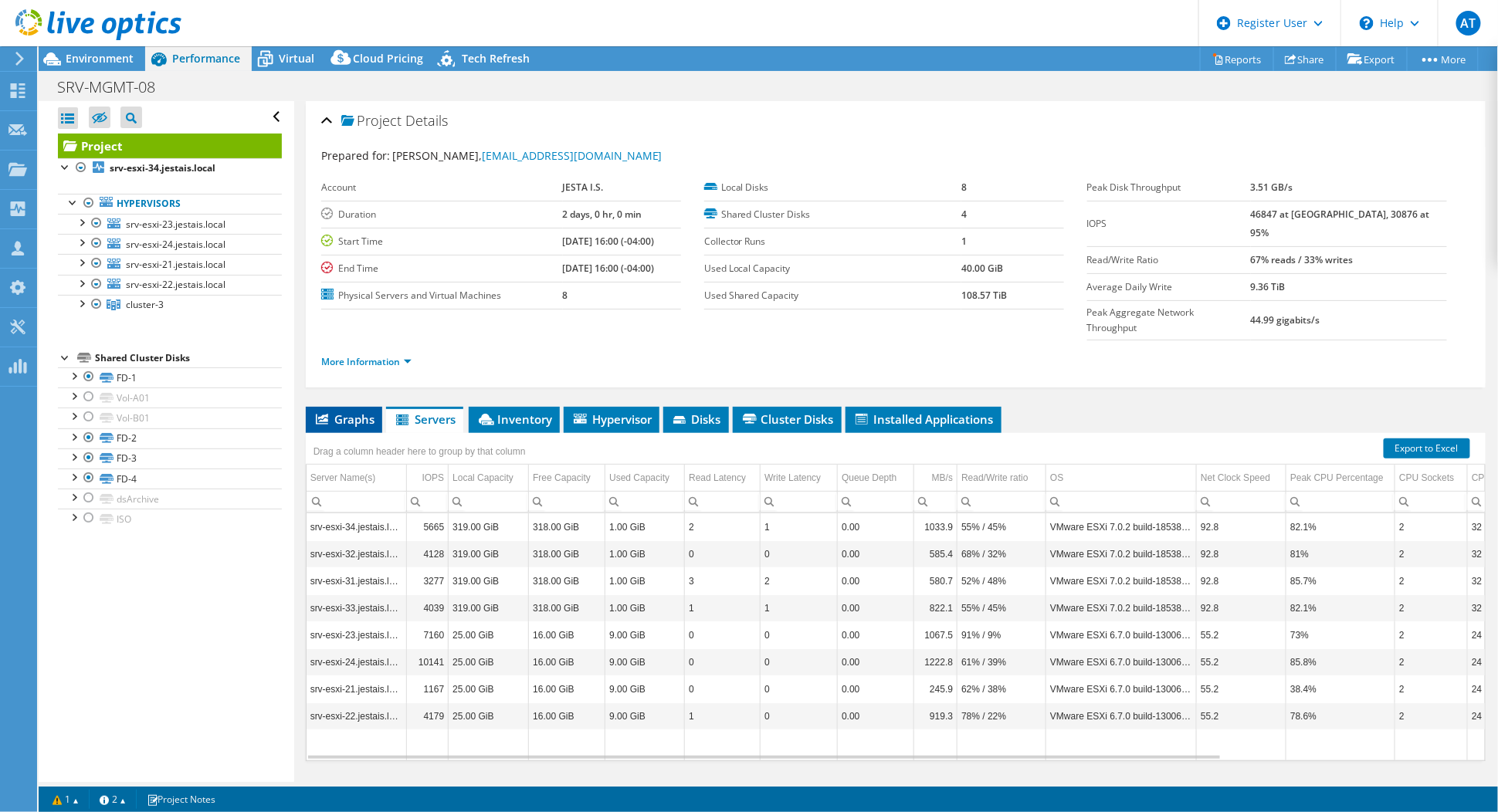
click at [344, 411] on span "Graphs" at bounding box center [344, 419] width 61 height 16
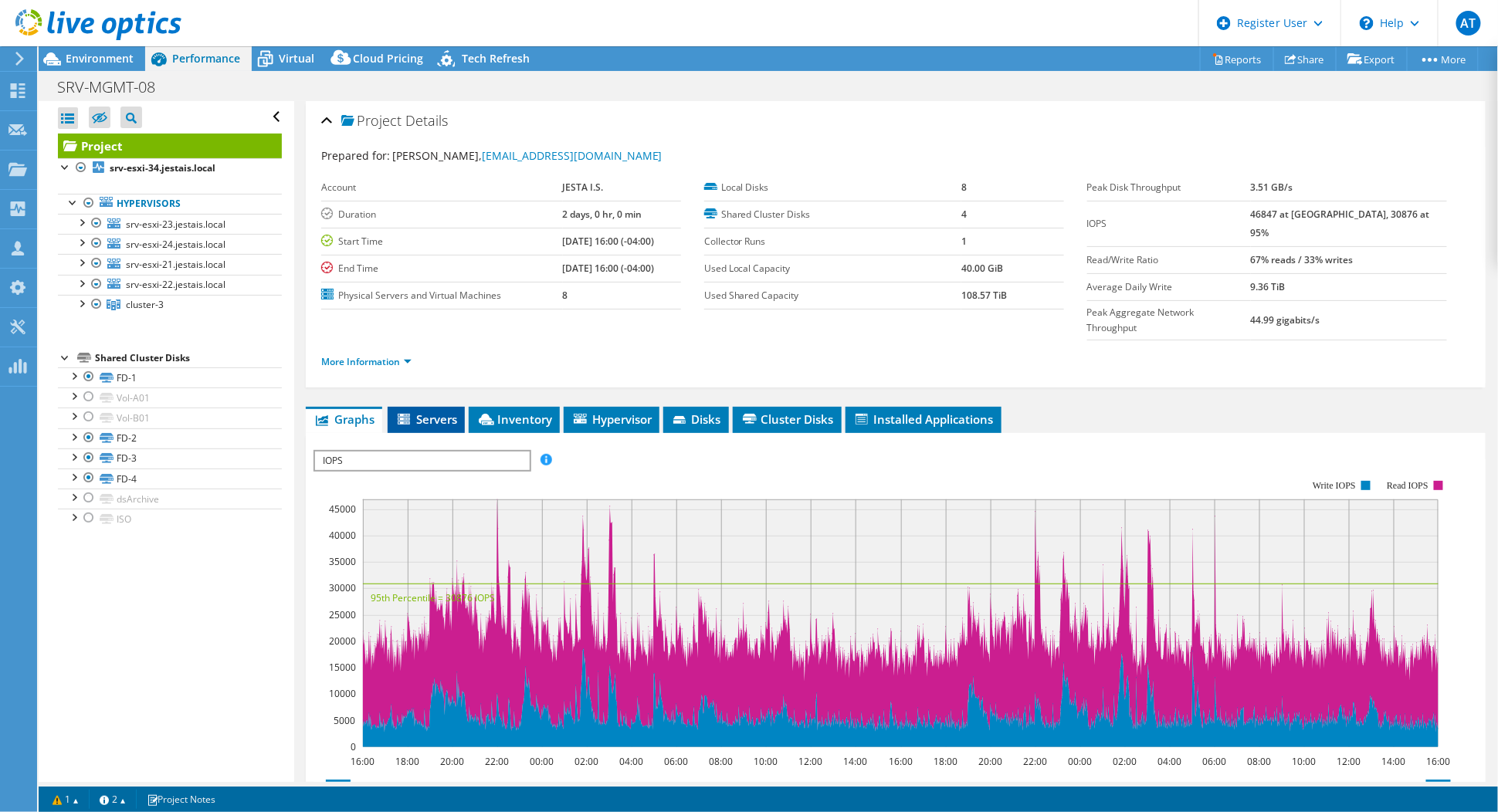
click at [431, 411] on span "Servers" at bounding box center [426, 419] width 62 height 16
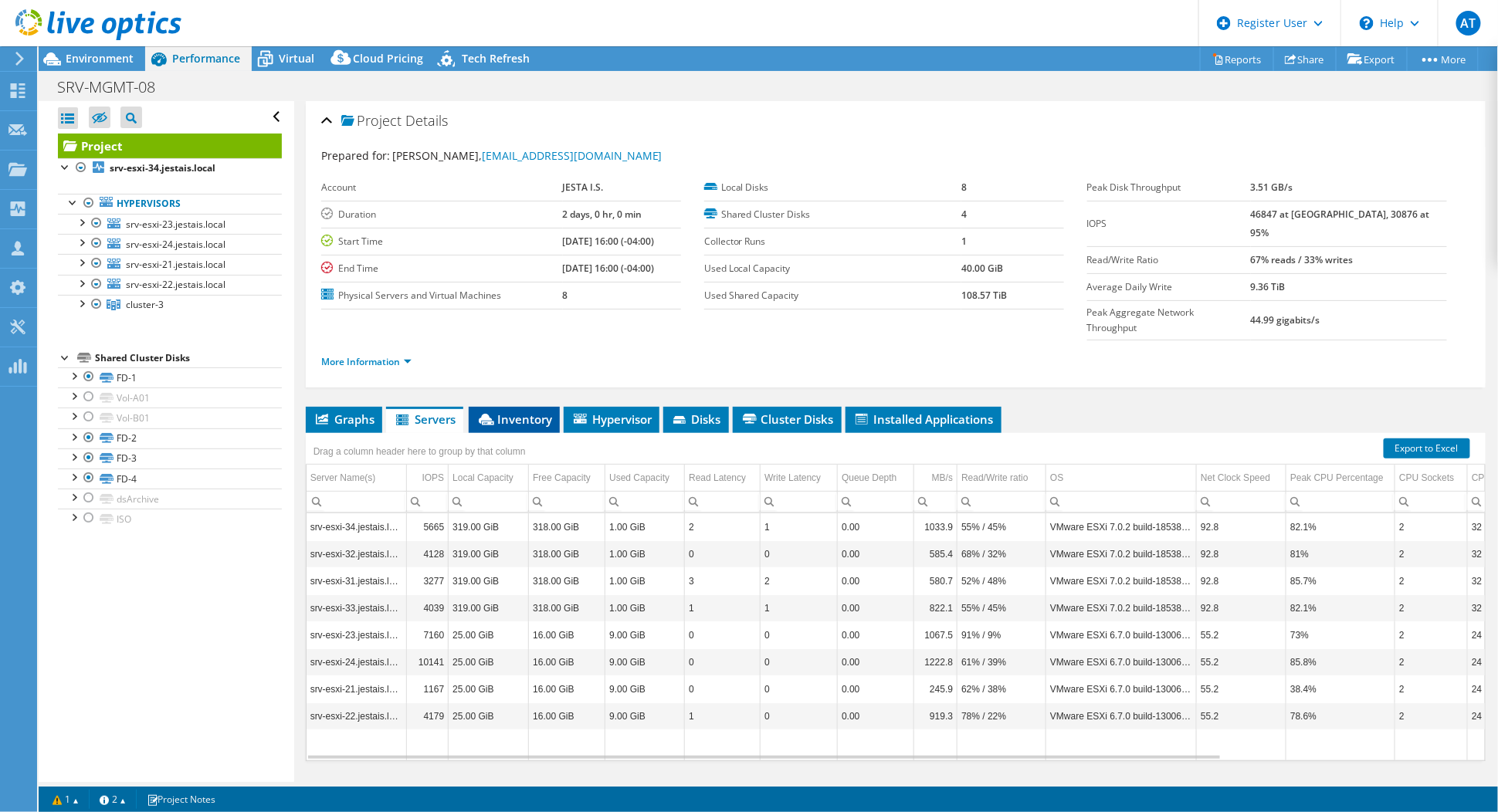
click at [501, 411] on span "Inventory" at bounding box center [514, 419] width 76 height 16
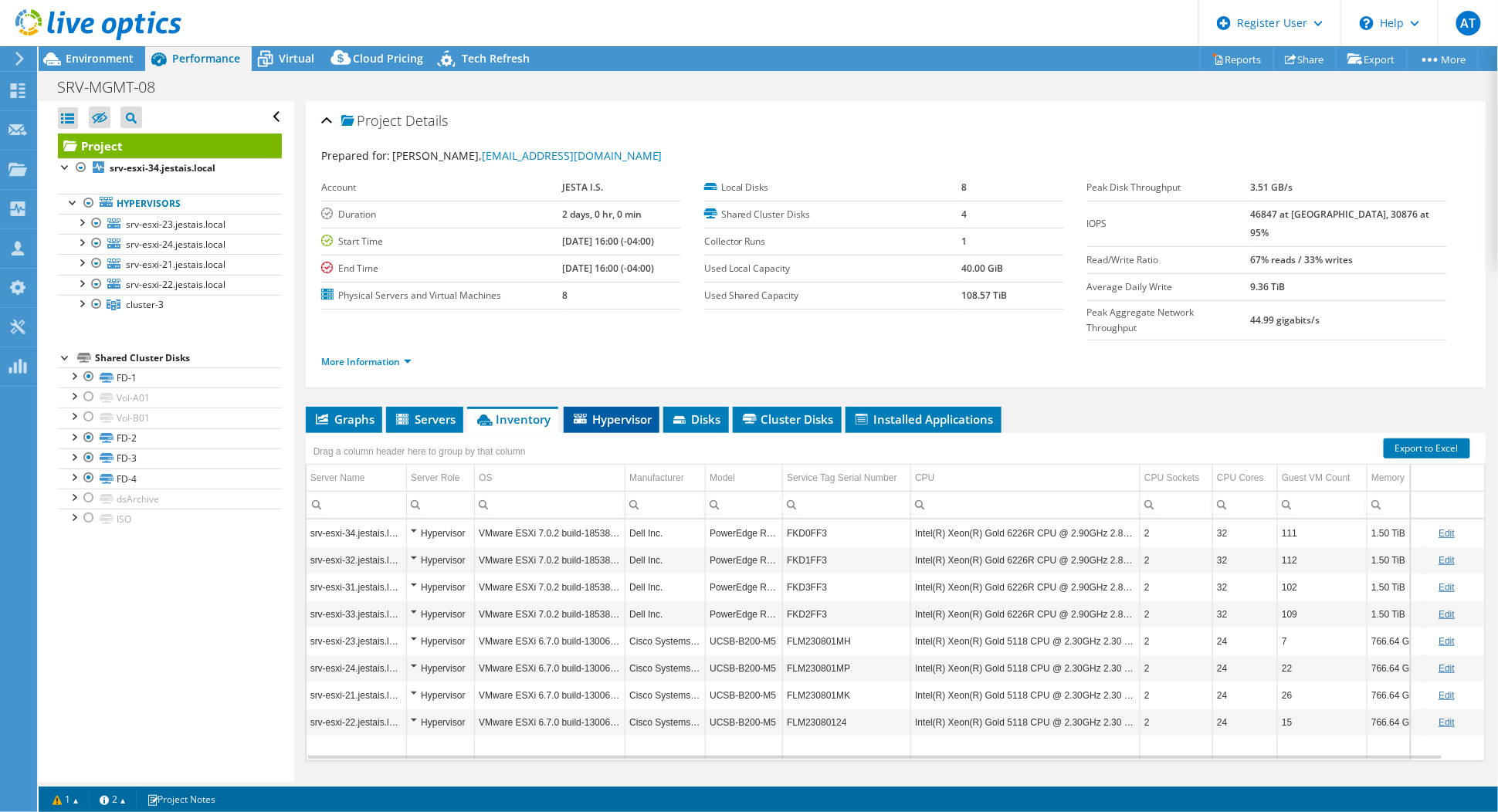
click at [608, 411] on span "Hypervisor" at bounding box center [612, 419] width 80 height 16
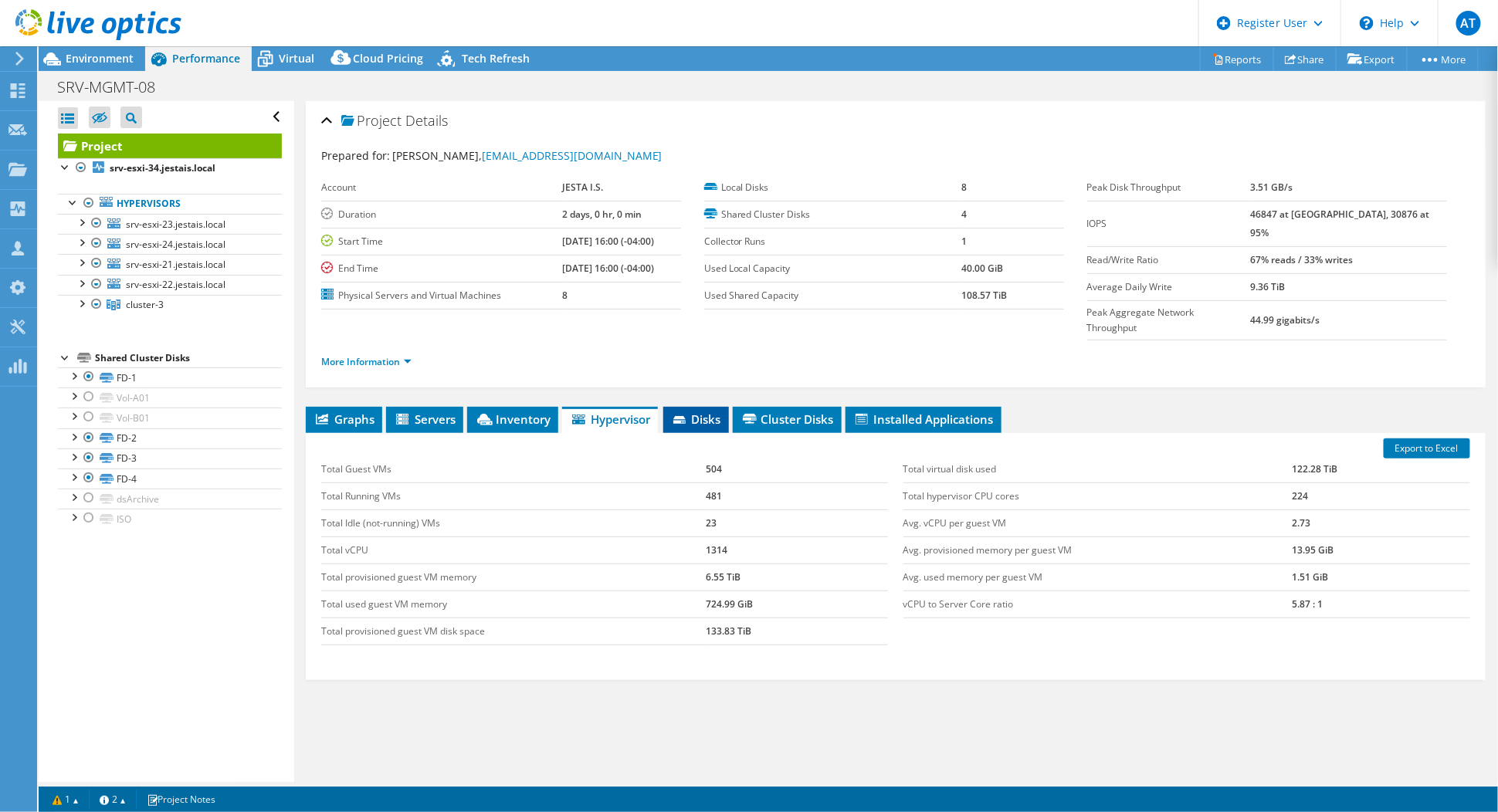
click at [702, 411] on span "Disks" at bounding box center [696, 419] width 50 height 16
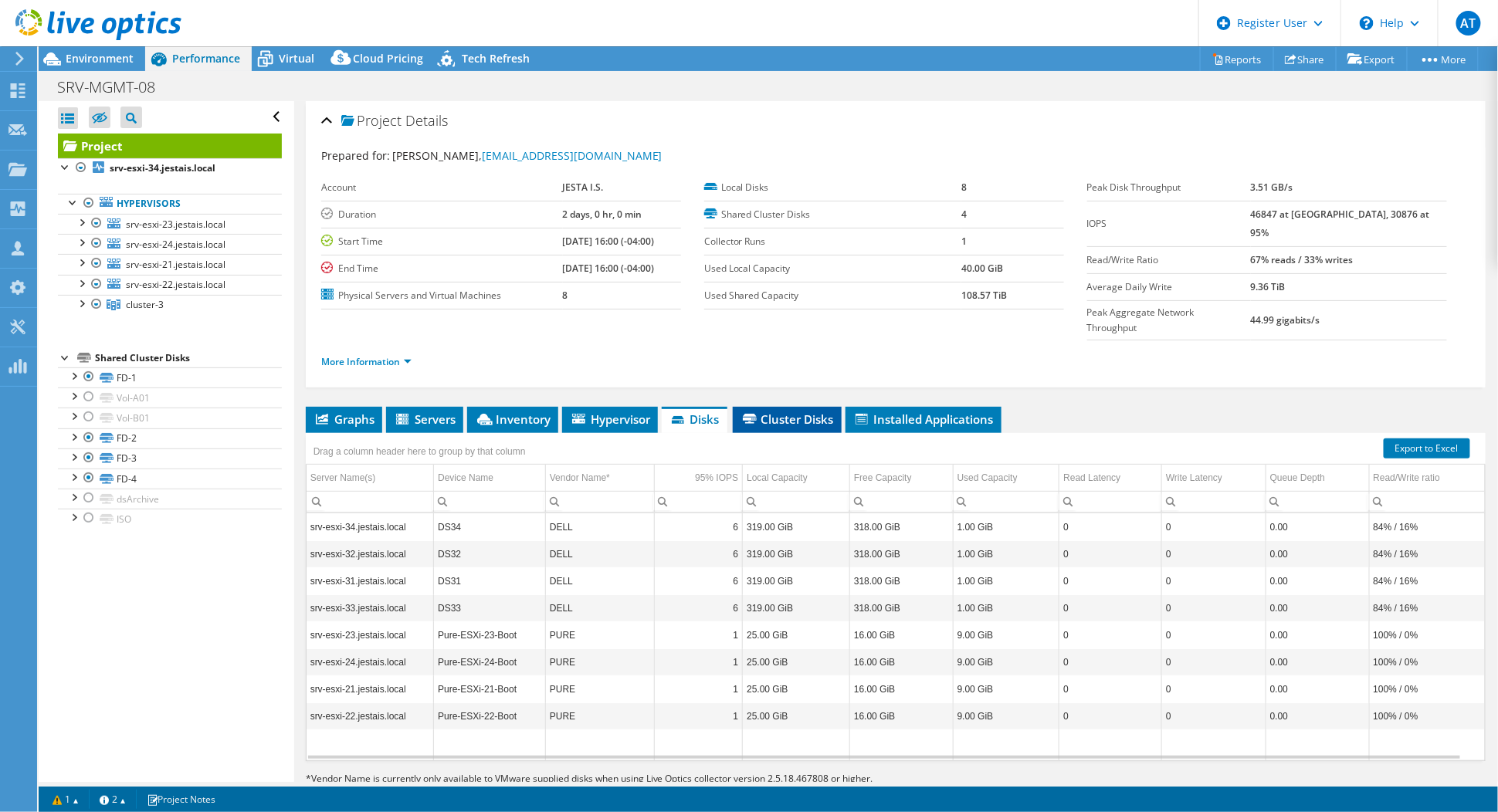
click at [794, 411] on span "Cluster Disks" at bounding box center [787, 419] width 93 height 16
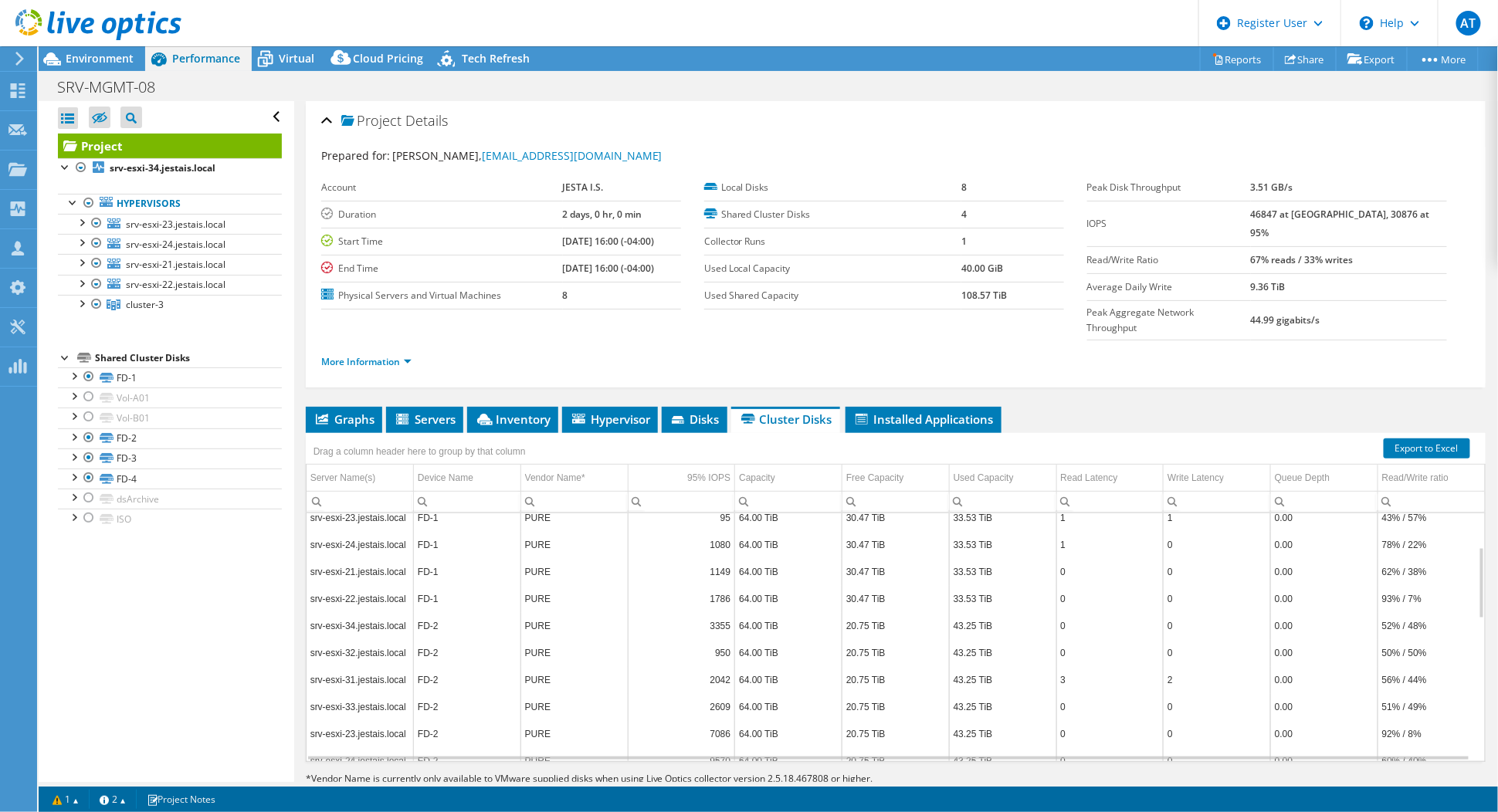
scroll to position [0, 0]
click at [90, 369] on div at bounding box center [88, 376] width 16 height 18
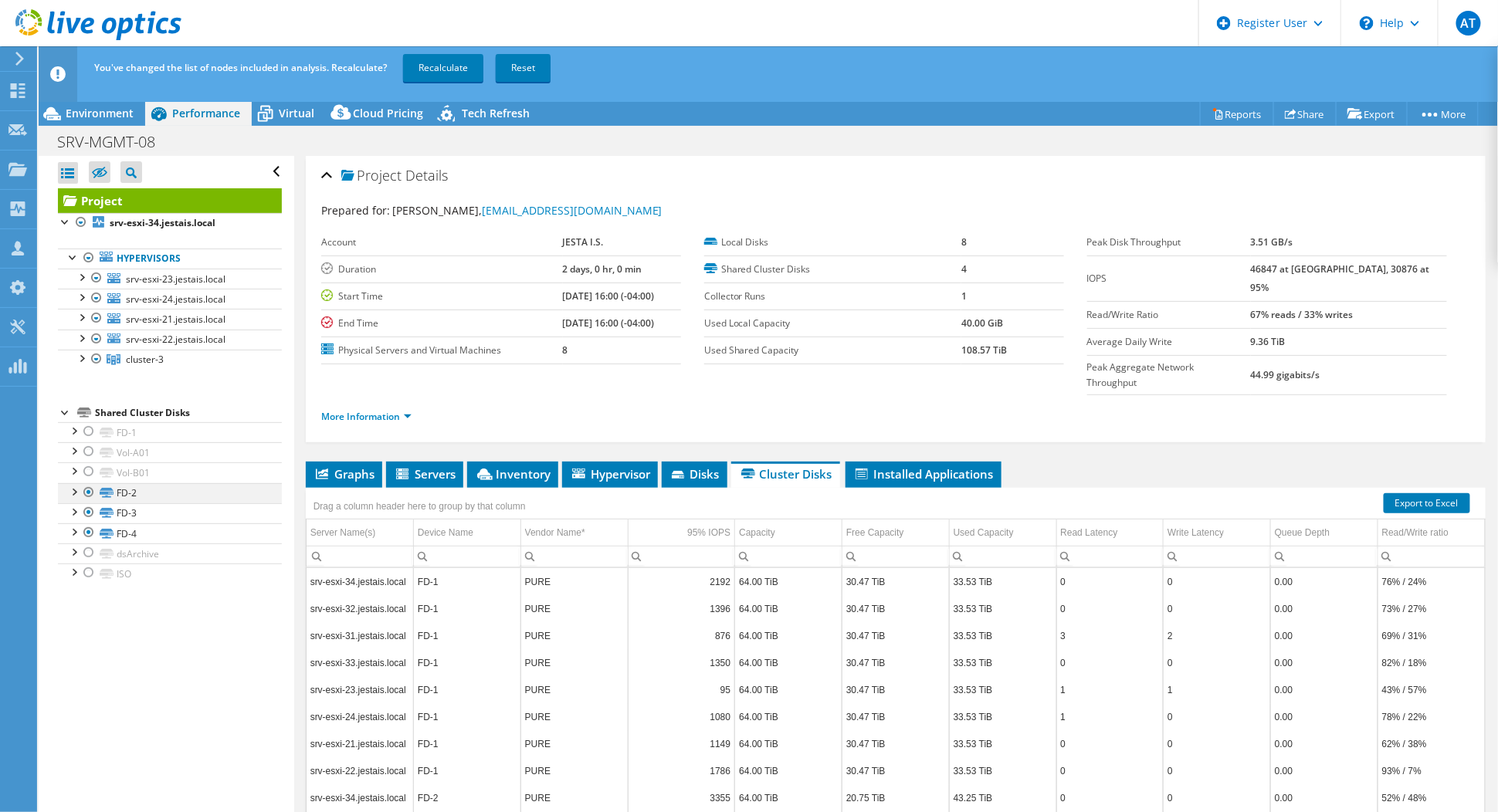
click at [87, 492] on div at bounding box center [88, 492] width 16 height 18
click at [96, 511] on div at bounding box center [88, 512] width 16 height 18
click at [84, 532] on div at bounding box center [88, 532] width 16 height 18
click at [93, 445] on div at bounding box center [88, 451] width 16 height 18
click at [88, 483] on div at bounding box center [88, 492] width 16 height 18
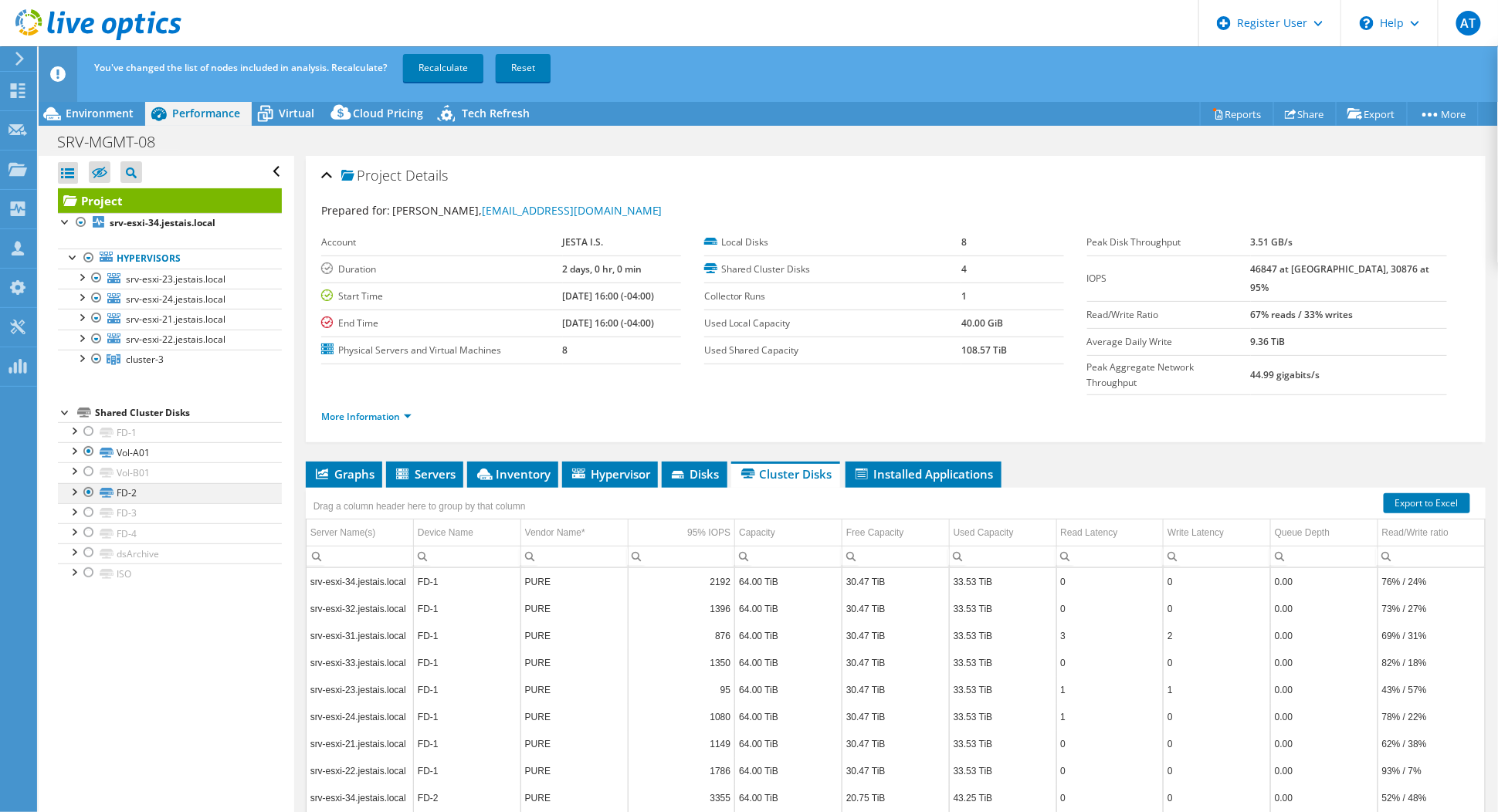
click at [87, 487] on div at bounding box center [88, 492] width 16 height 18
click at [90, 470] on div at bounding box center [88, 472] width 16 height 18
click at [445, 69] on link "Recalculate" at bounding box center [443, 68] width 80 height 28
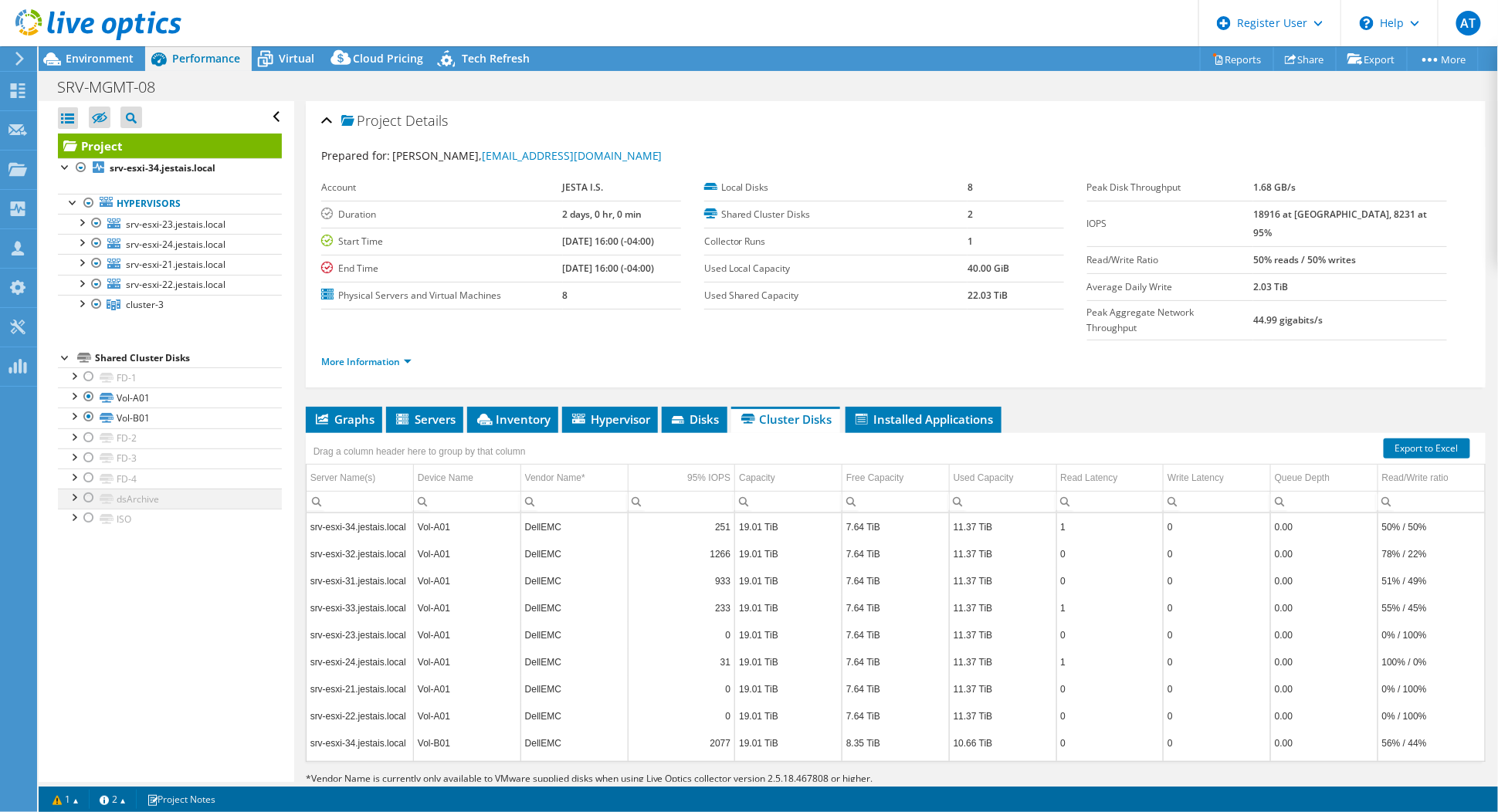
click at [90, 495] on div at bounding box center [88, 498] width 16 height 18
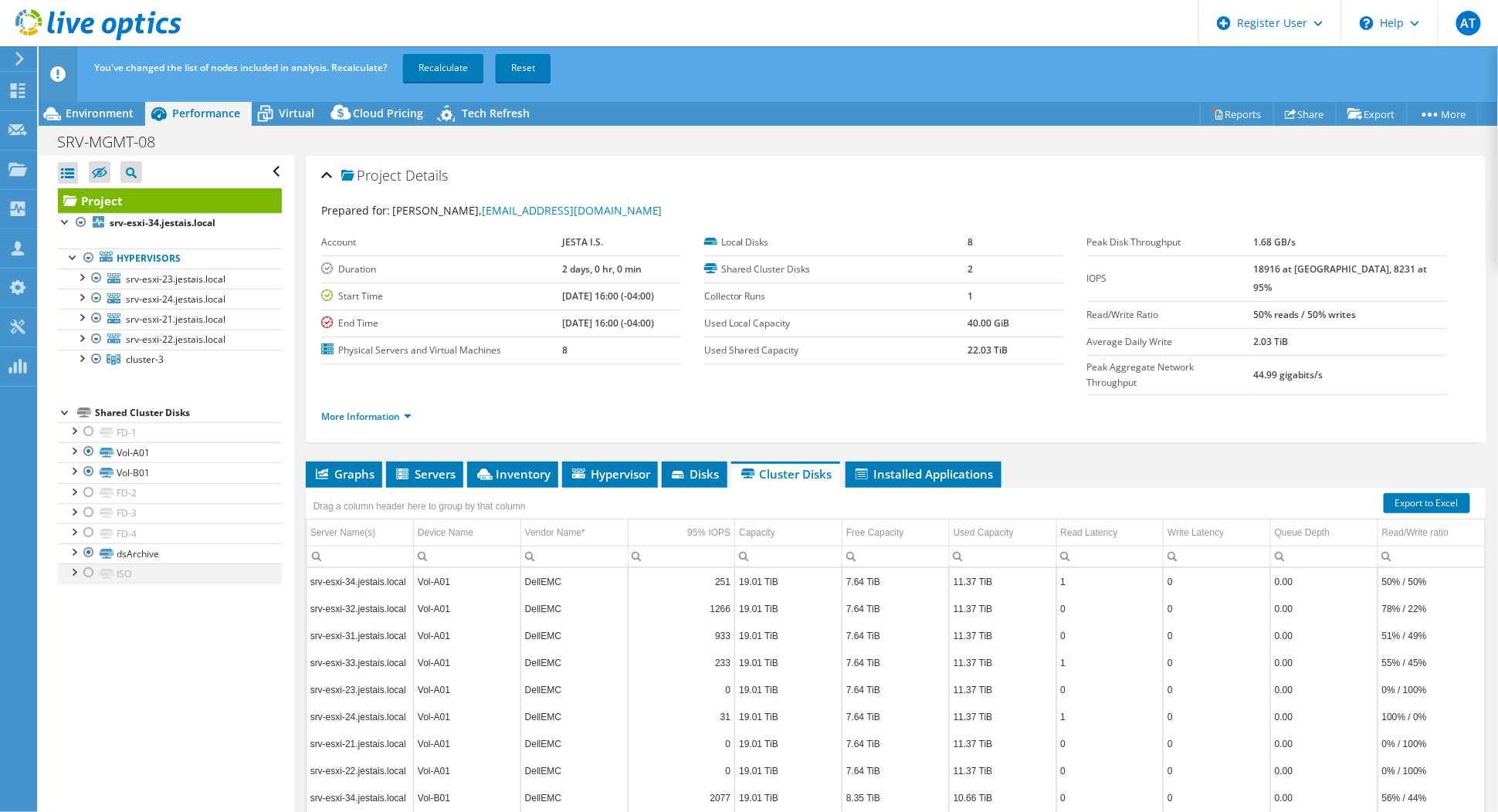
click at [90, 516] on div at bounding box center [88, 512] width 16 height 18
click at [88, 567] on div at bounding box center [88, 572] width 16 height 18
click at [92, 508] on div at bounding box center [88, 512] width 16 height 18
click at [88, 468] on div at bounding box center [88, 472] width 16 height 18
click at [91, 451] on div at bounding box center [88, 451] width 16 height 18
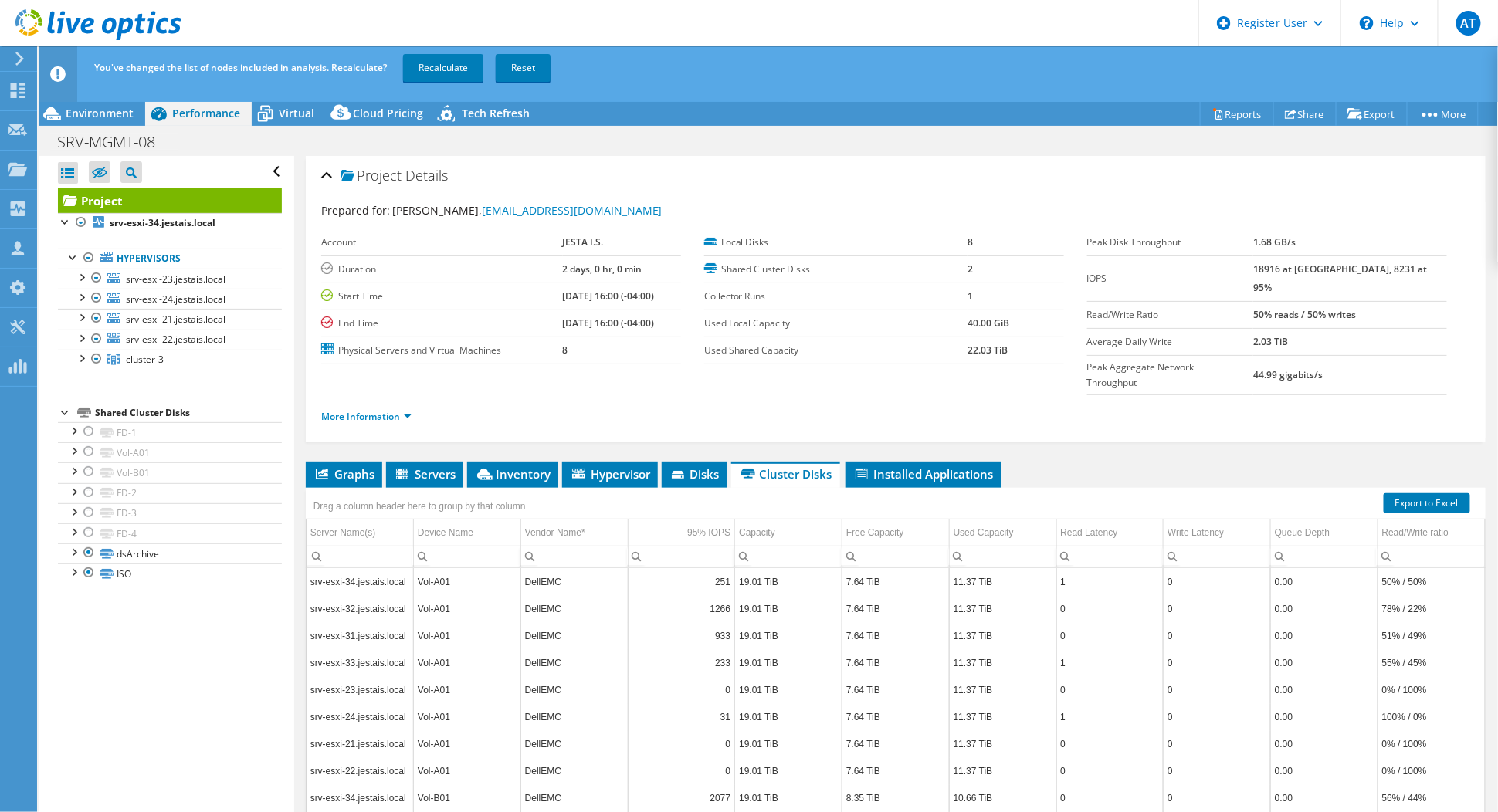
click at [180, 660] on div "Open All Close All Hide Excluded Nodes Project Tree Filter" at bounding box center [165, 497] width 255 height 681
click at [440, 62] on link "Recalculate" at bounding box center [443, 68] width 80 height 28
click at [78, 354] on div at bounding box center [81, 357] width 16 height 16
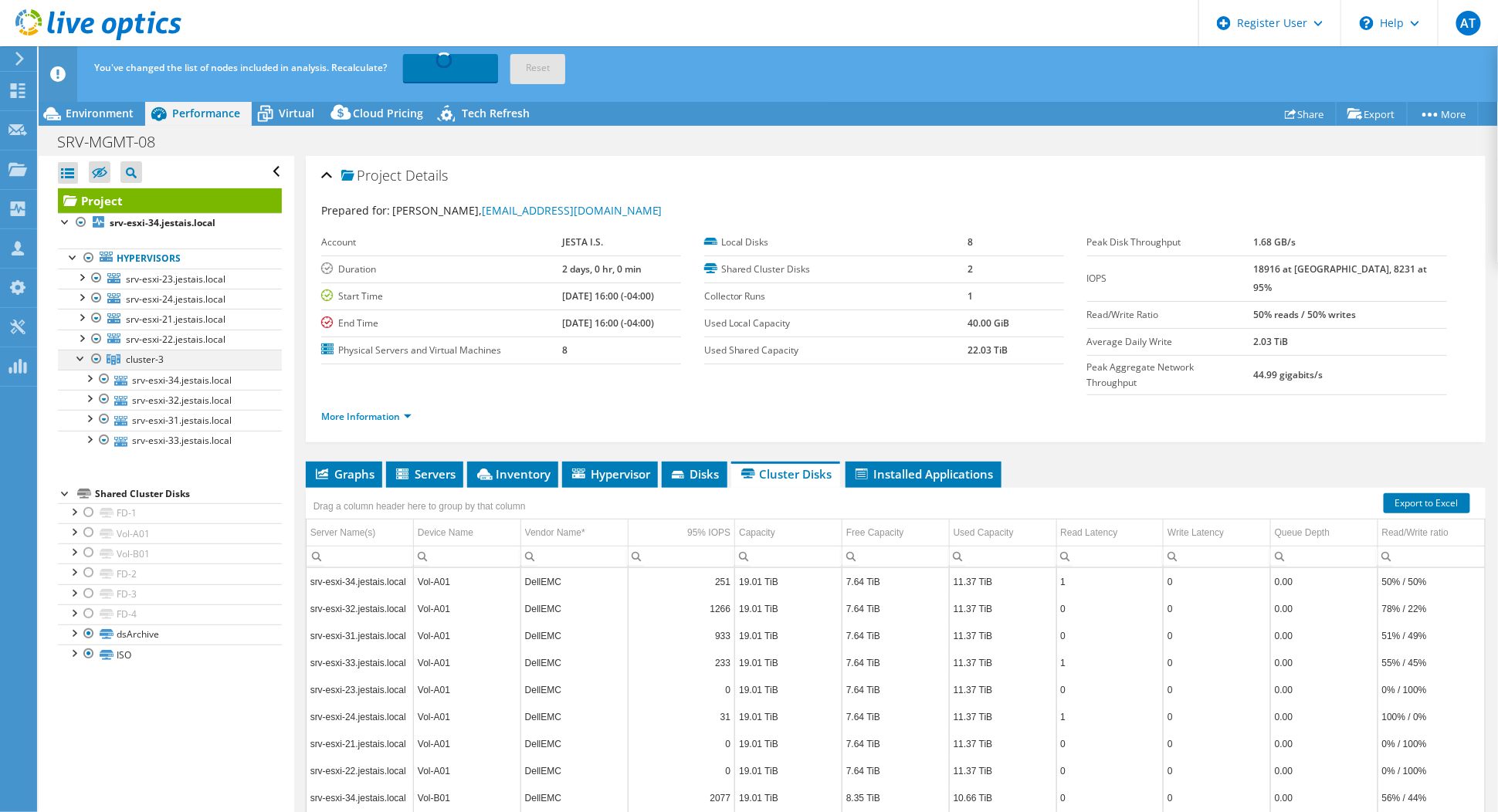
click at [81, 356] on div at bounding box center [81, 357] width 16 height 16
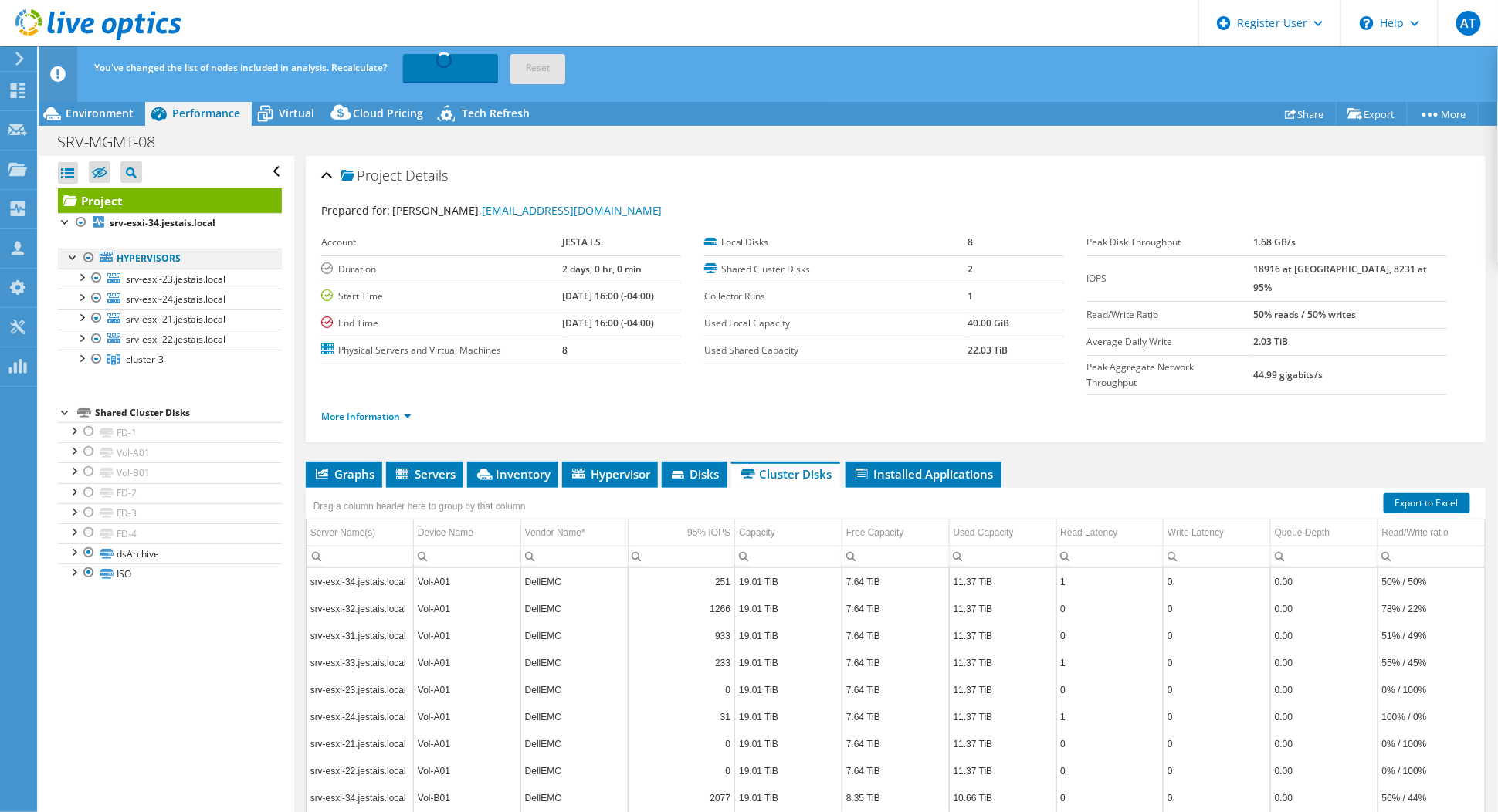
click at [76, 258] on div at bounding box center [73, 256] width 16 height 16
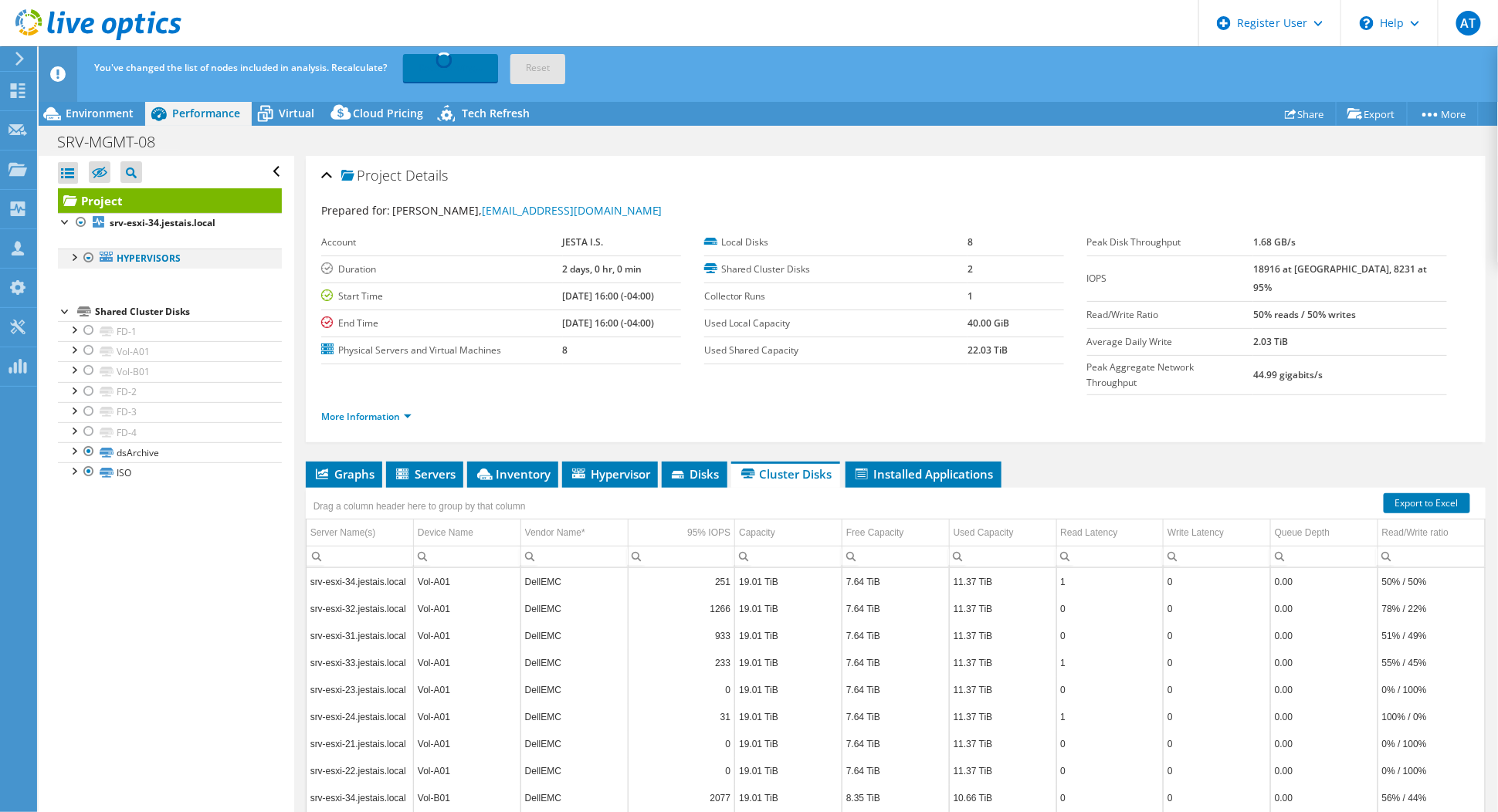
click at [75, 258] on div at bounding box center [73, 256] width 16 height 16
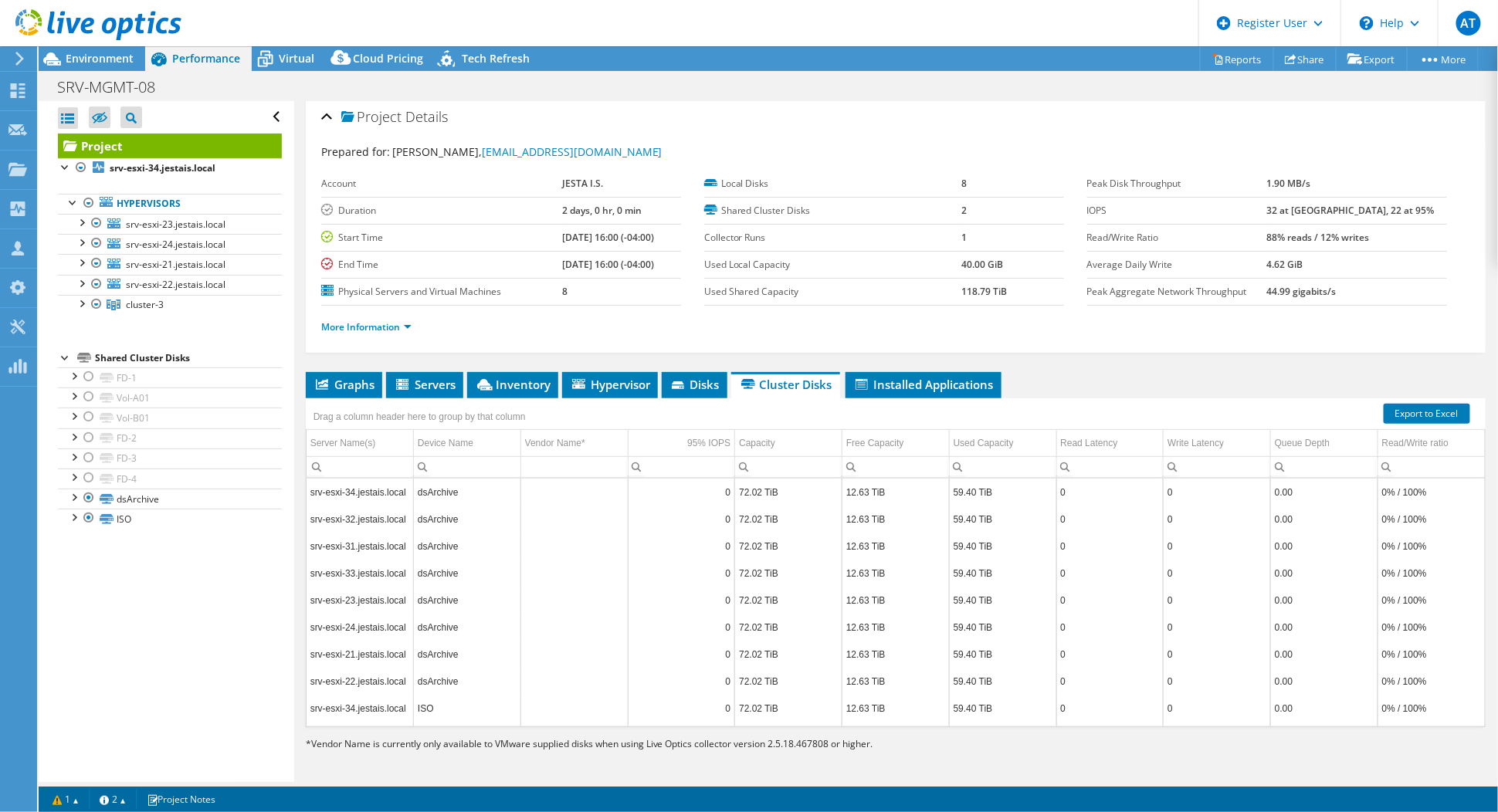
scroll to position [5, 0]
click at [490, 378] on icon at bounding box center [485, 384] width 16 height 12
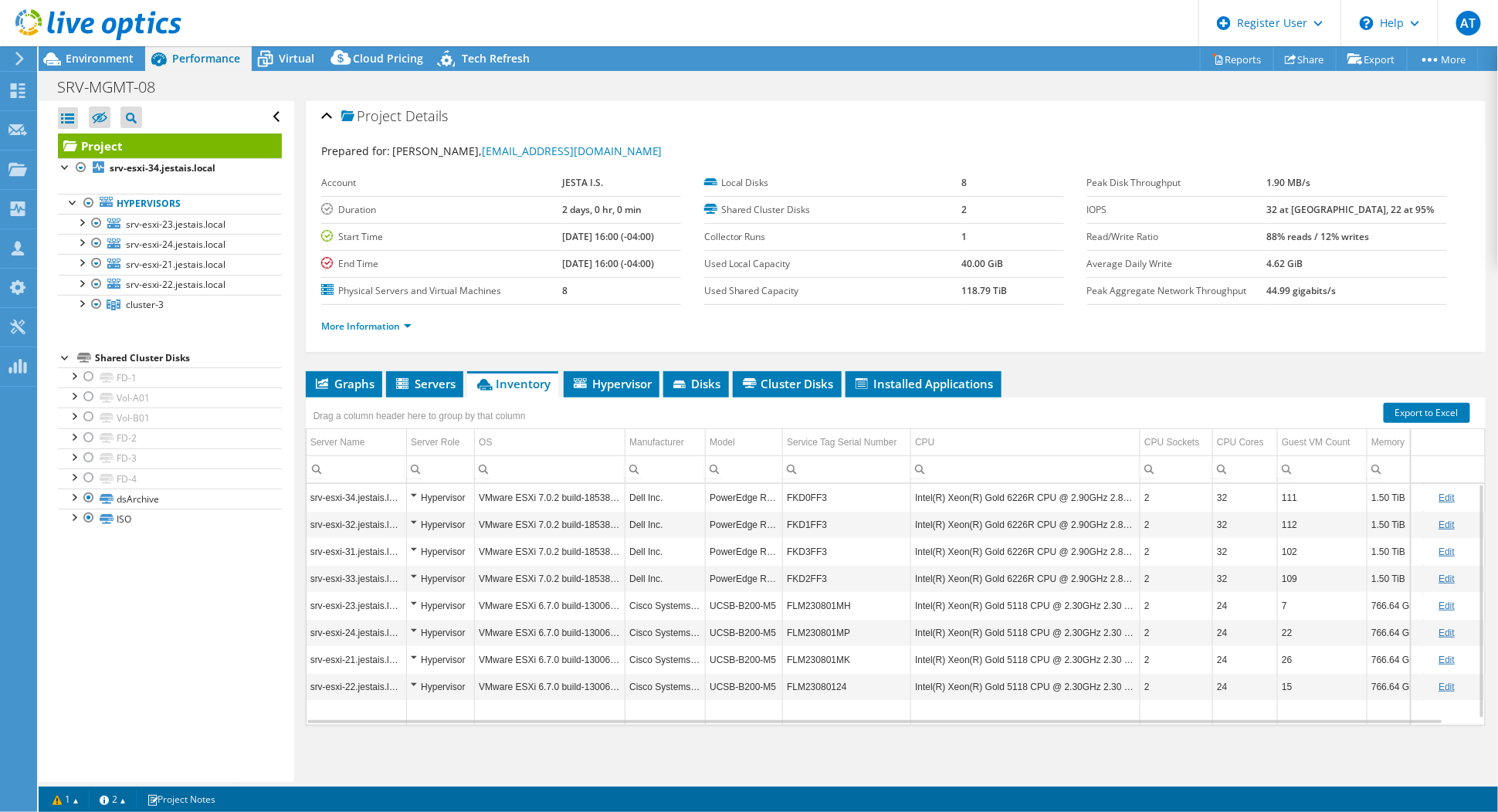
click at [414, 492] on div "Hypervisor" at bounding box center [440, 498] width 59 height 18
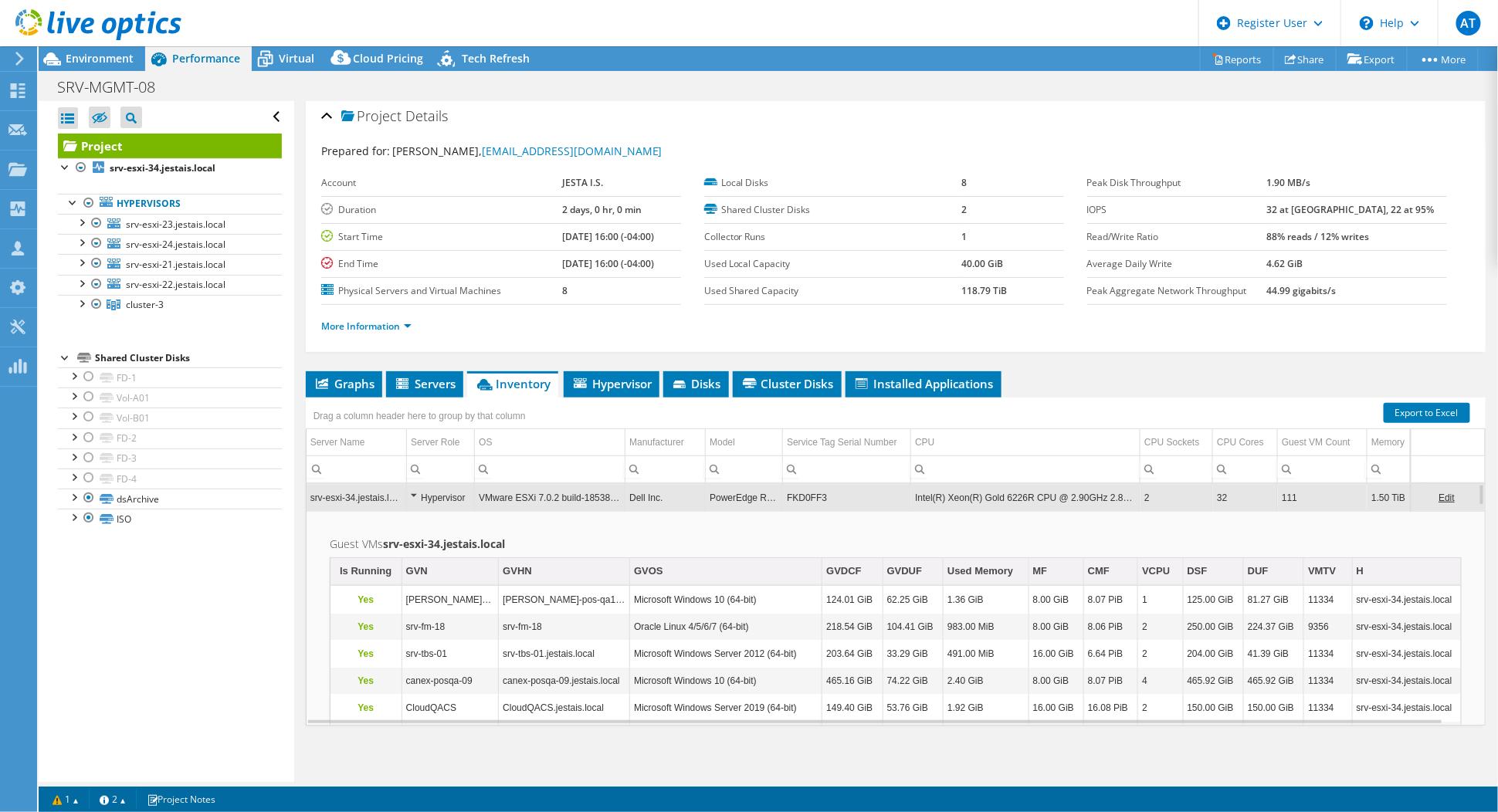
click at [417, 489] on div "Hypervisor" at bounding box center [440, 498] width 59 height 18
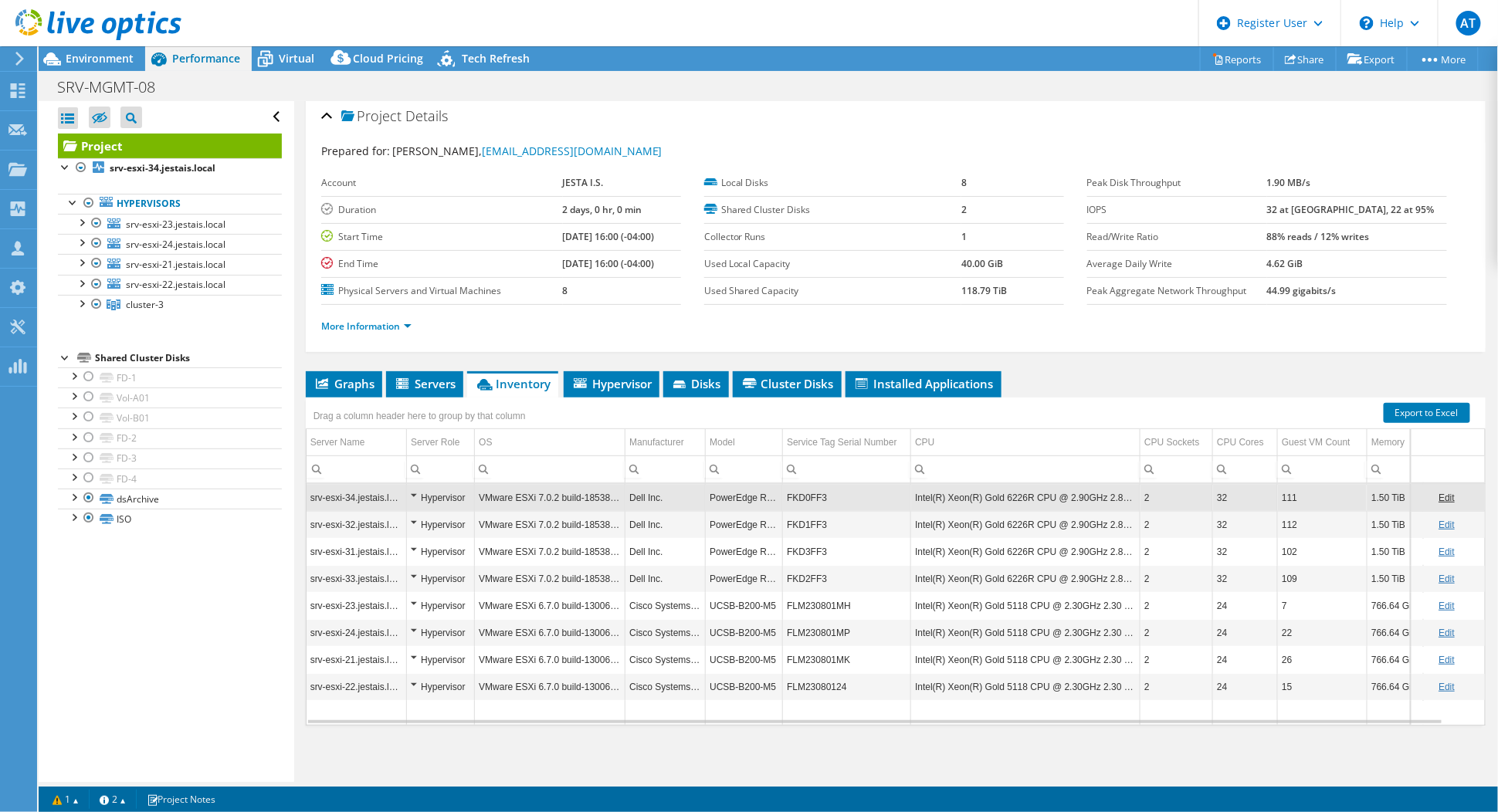
click at [416, 463] on div "Contains Does not contain Starts with Ends with Equals Does not equal Reset" at bounding box center [416, 467] width 20 height 19
click at [441, 463] on input "Column Server Role, Filter cell" at bounding box center [441, 469] width 67 height 20
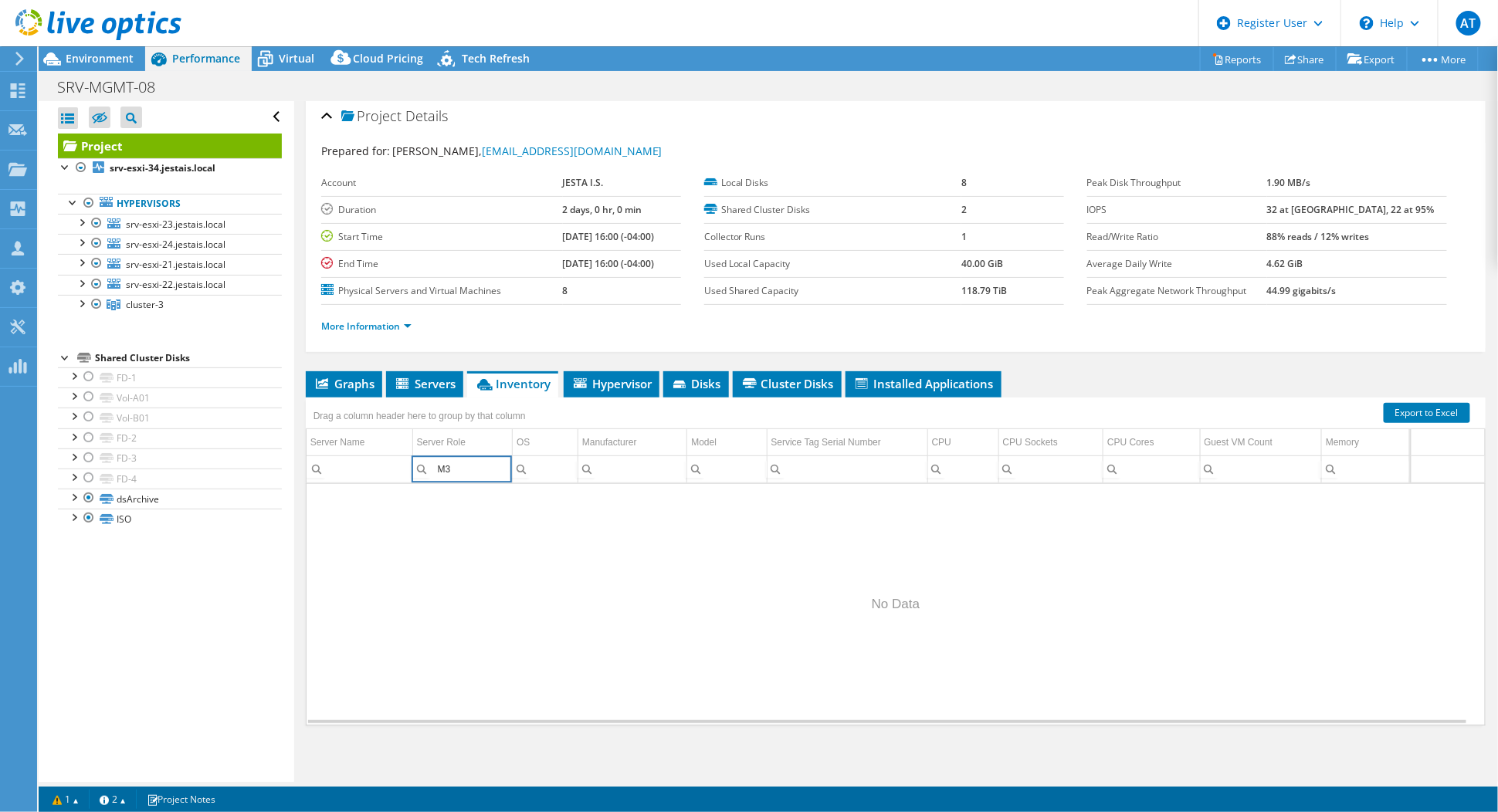
type input "M"
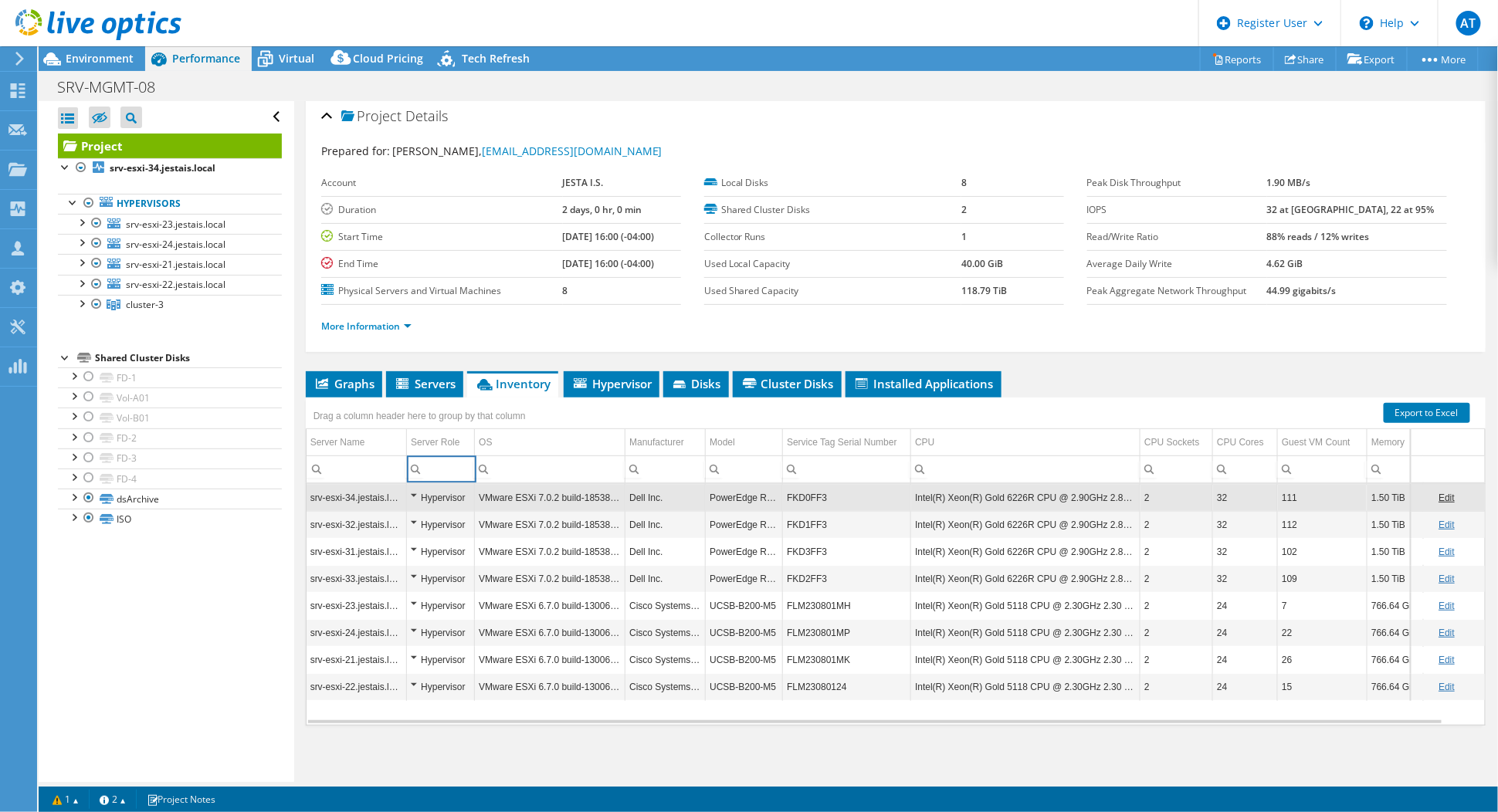
click at [410, 490] on td "Hypervisor" at bounding box center [441, 497] width 68 height 27
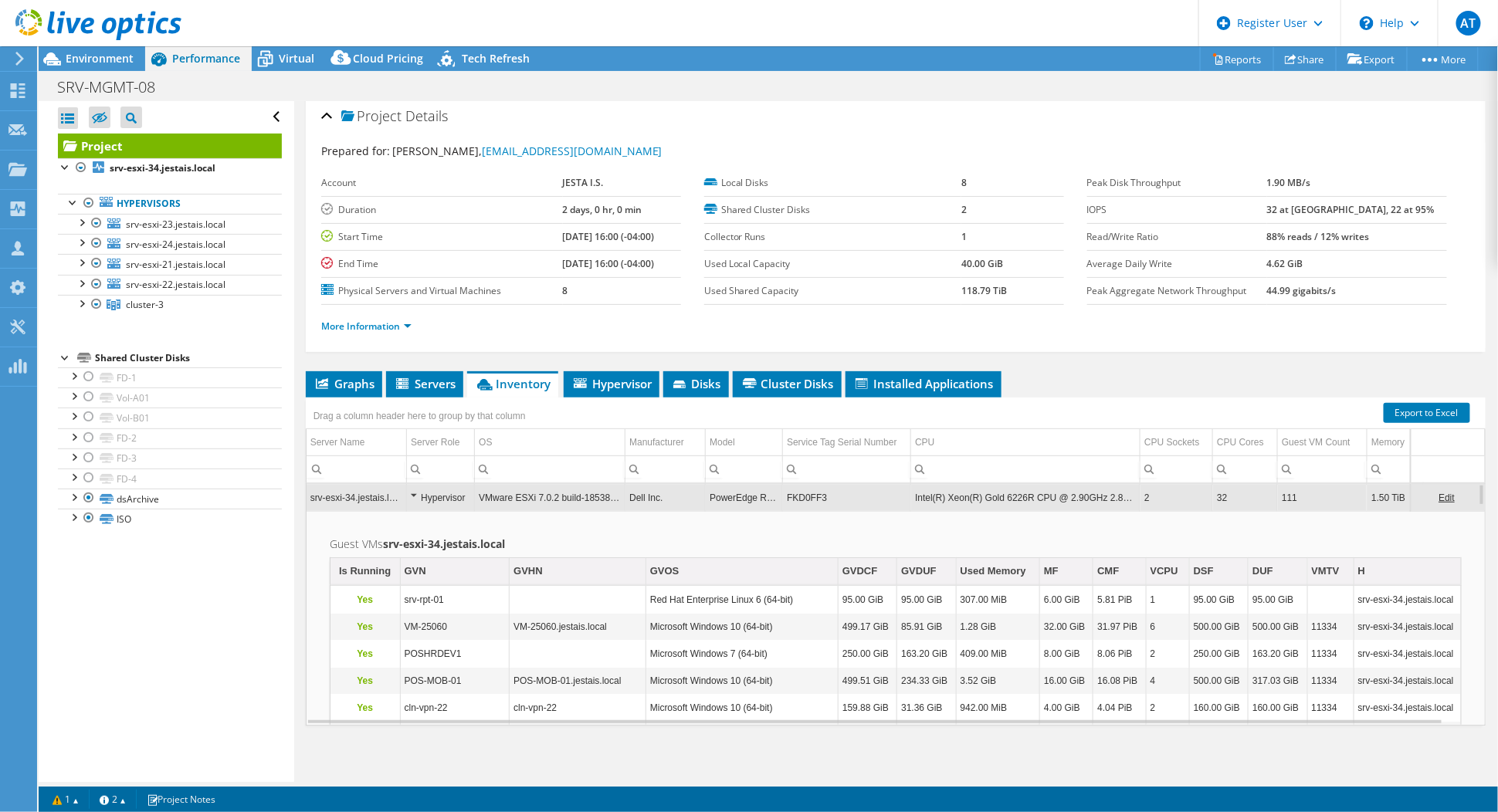
scroll to position [0, 0]
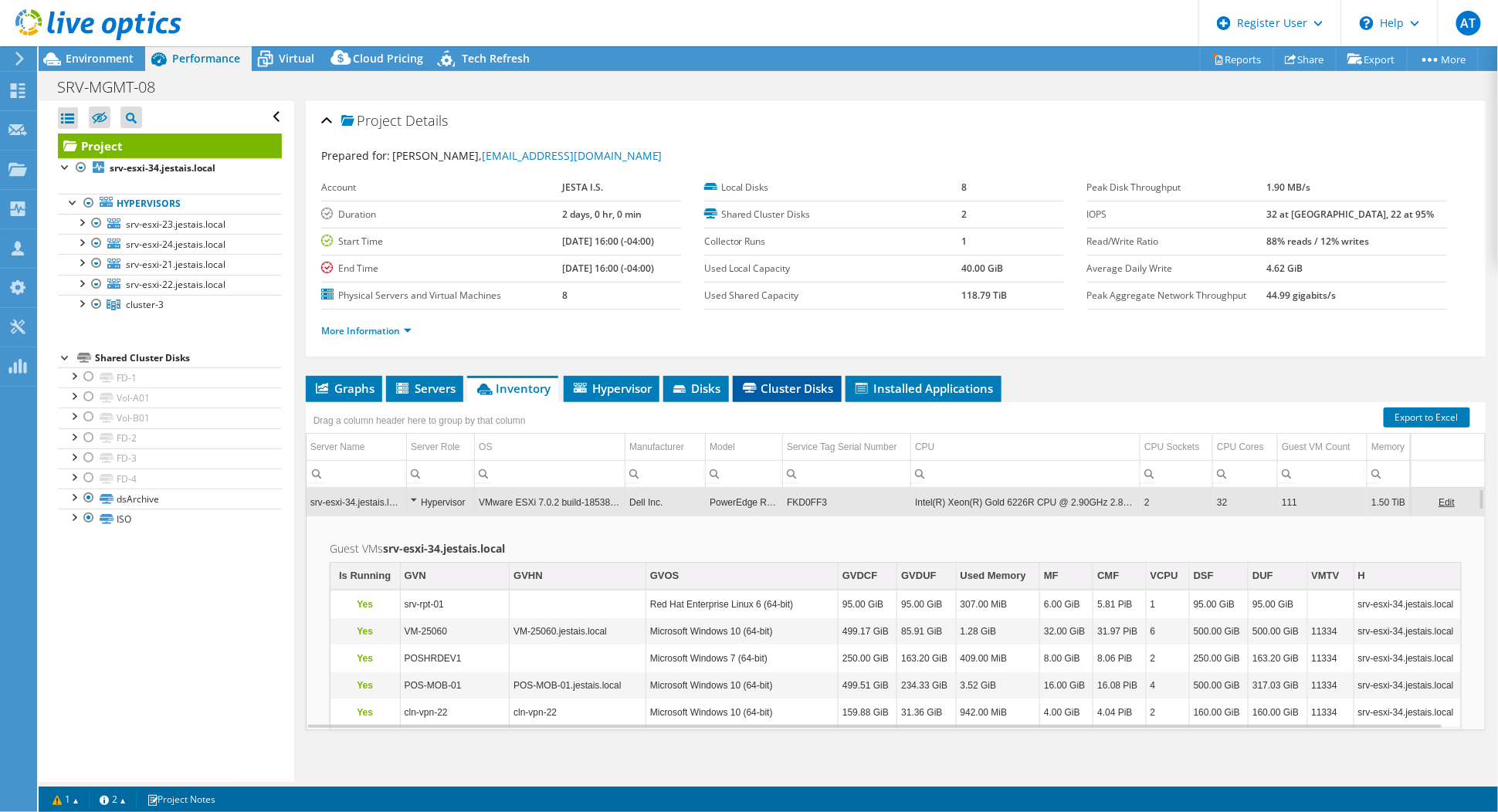
click at [788, 394] on li "Cluster Disks" at bounding box center [787, 389] width 108 height 26
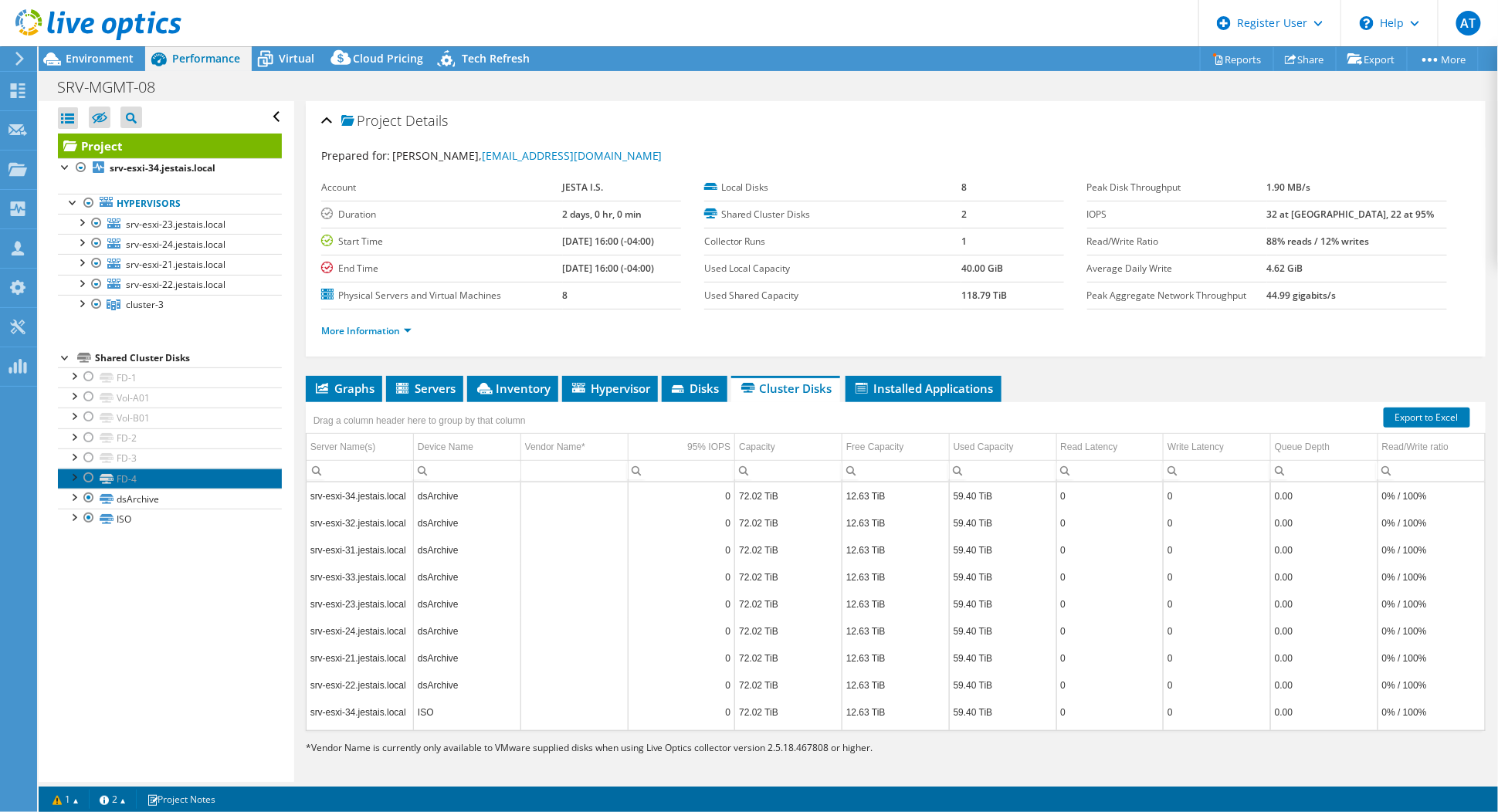
click at [114, 476] on link "FD-4" at bounding box center [169, 479] width 224 height 20
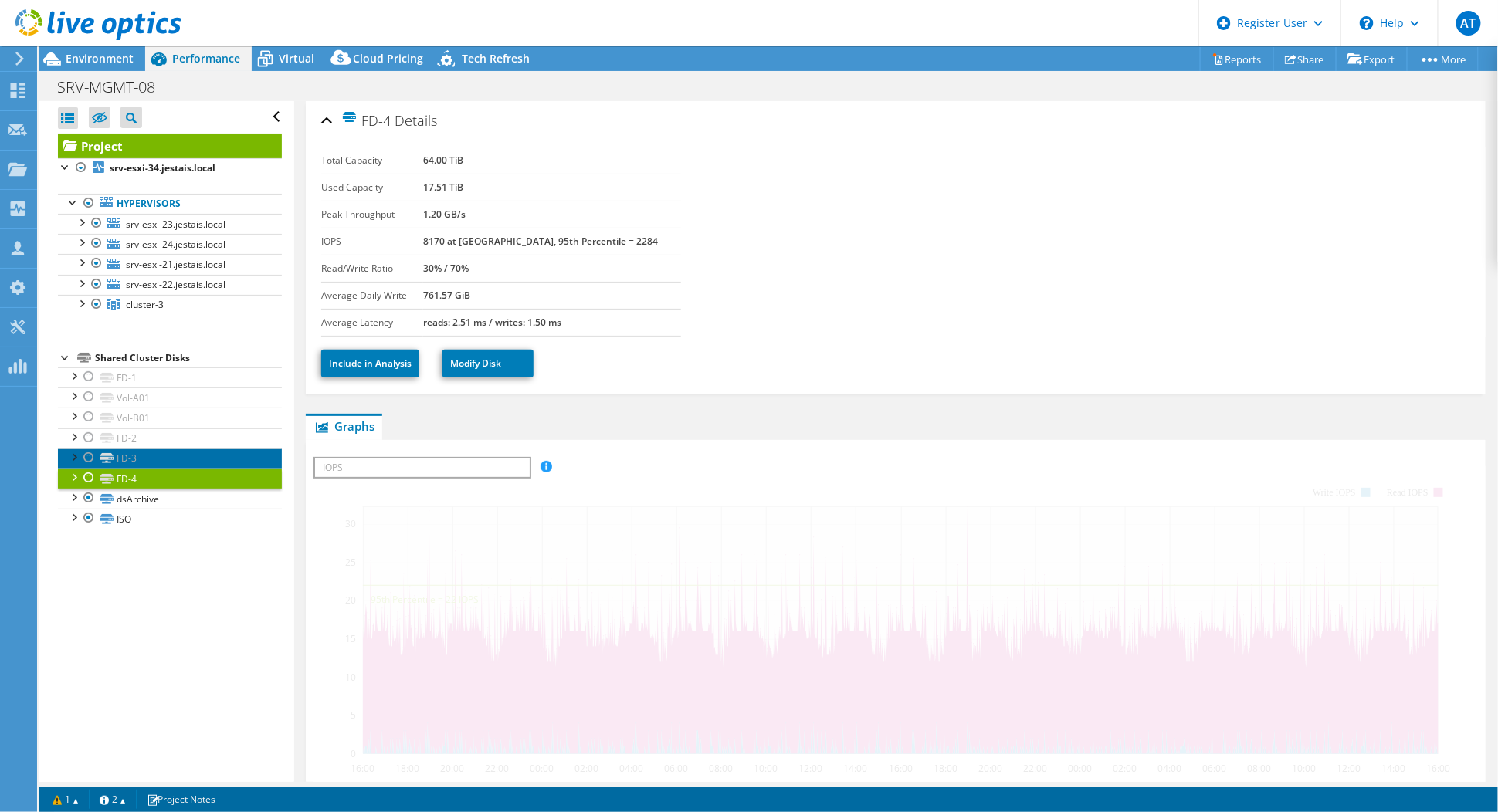
click at [115, 456] on link "FD-3" at bounding box center [169, 459] width 224 height 20
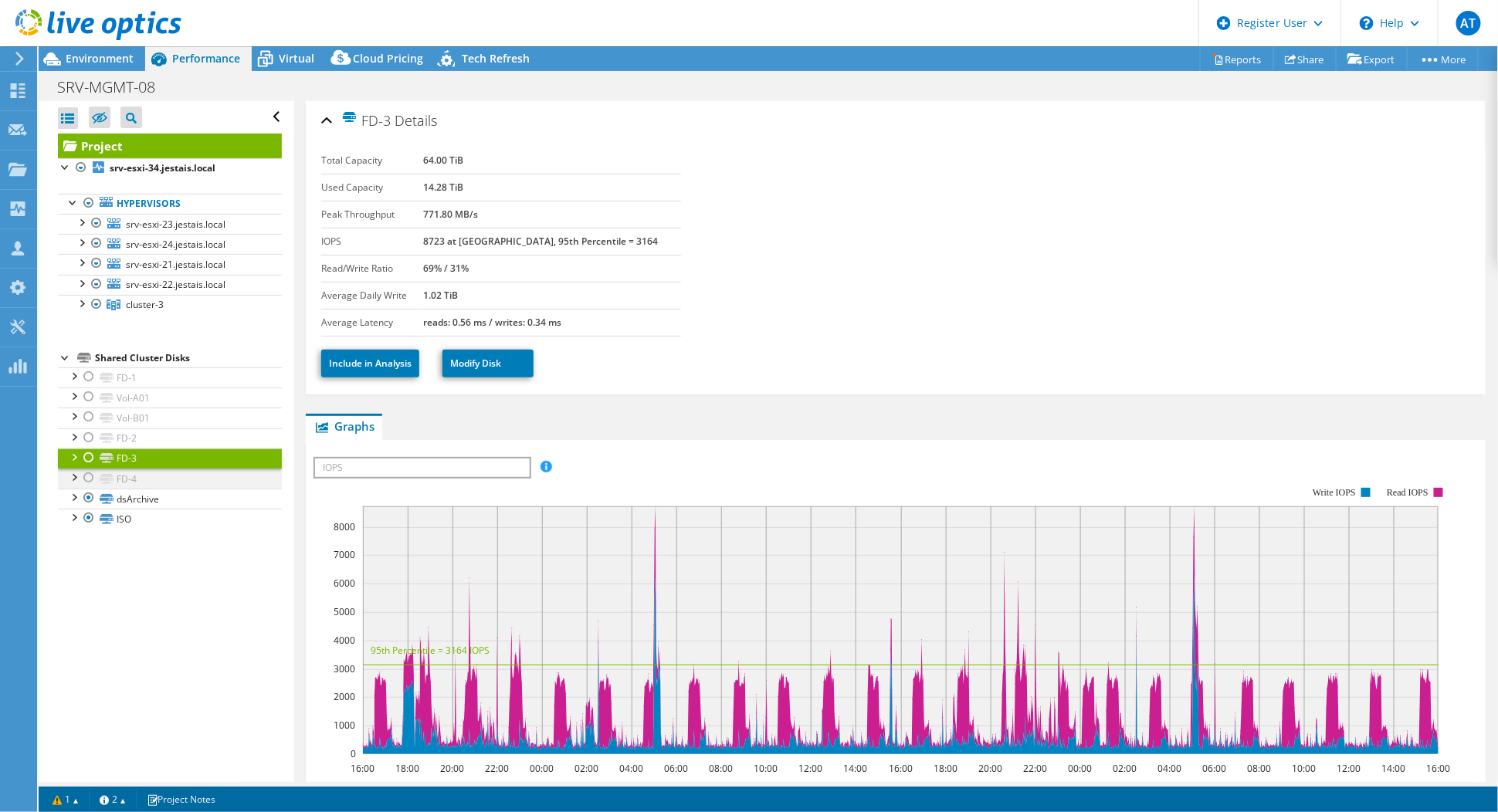
click at [87, 470] on div at bounding box center [88, 478] width 16 height 18
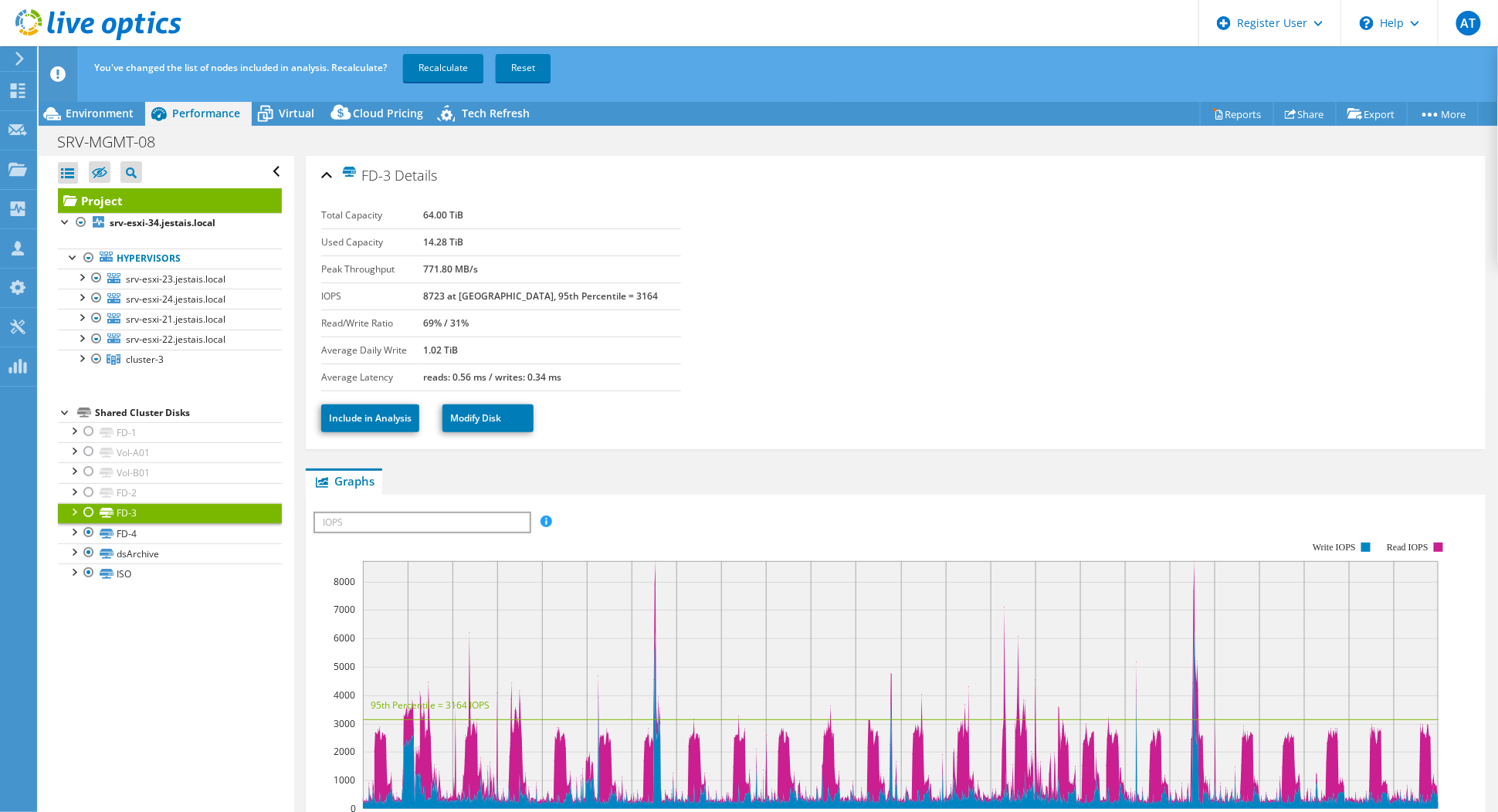
click at [90, 510] on div at bounding box center [88, 512] width 16 height 18
click at [88, 488] on div at bounding box center [88, 492] width 16 height 18
click at [83, 470] on div at bounding box center [88, 472] width 16 height 18
click at [93, 449] on div at bounding box center [88, 451] width 16 height 18
click at [89, 427] on div at bounding box center [88, 431] width 16 height 18
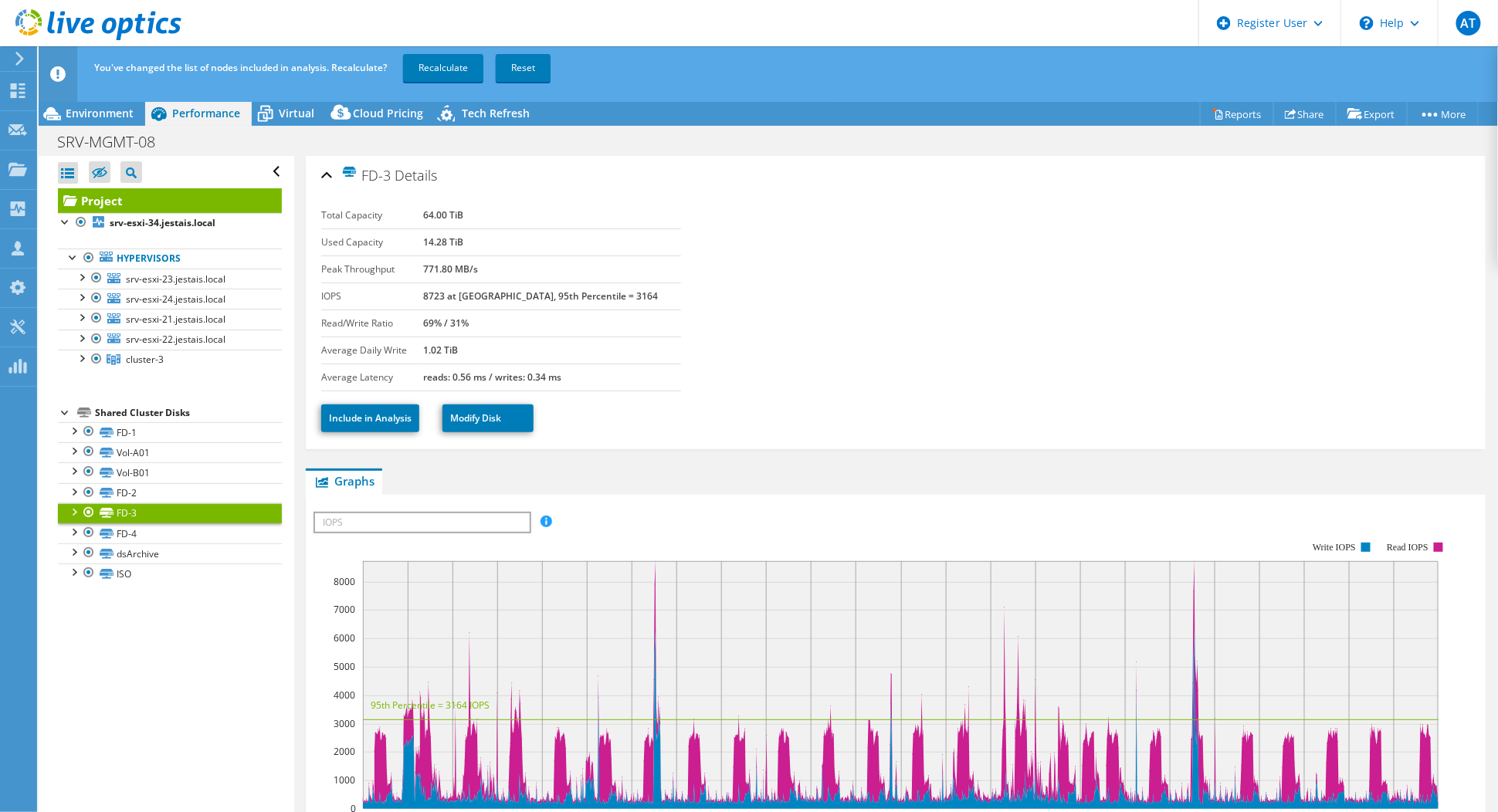
click at [188, 688] on div "Open All Close All Hide Excluded Nodes Project Tree Filter" at bounding box center [165, 497] width 255 height 681
click at [129, 418] on div "Shared Cluster Disks" at bounding box center [189, 413] width 187 height 18
click at [134, 411] on div "Shared Cluster Disks" at bounding box center [189, 413] width 187 height 18
click at [447, 63] on link "Recalculate" at bounding box center [443, 68] width 80 height 28
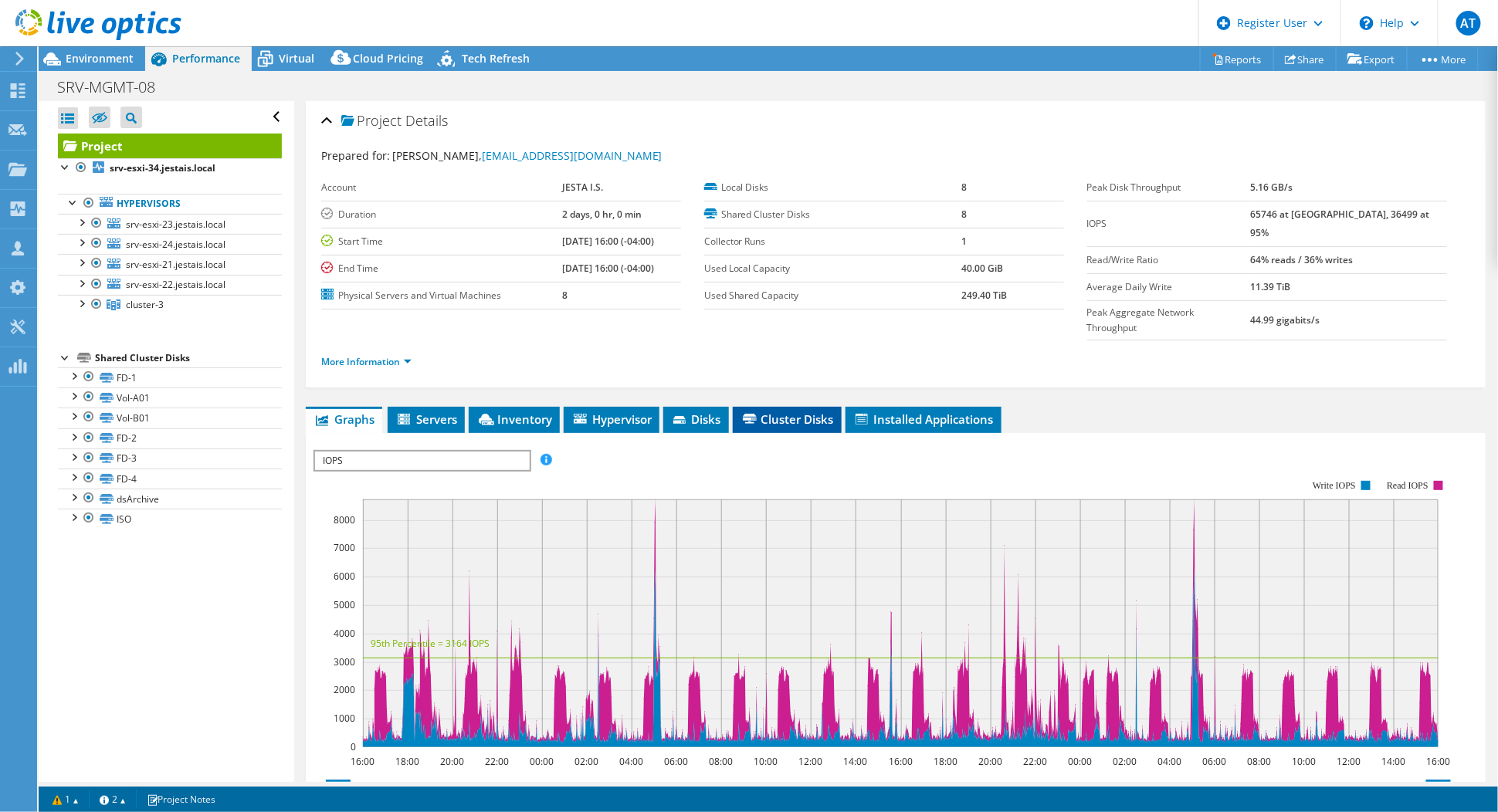
click at [785, 411] on span "Cluster Disks" at bounding box center [787, 419] width 93 height 16
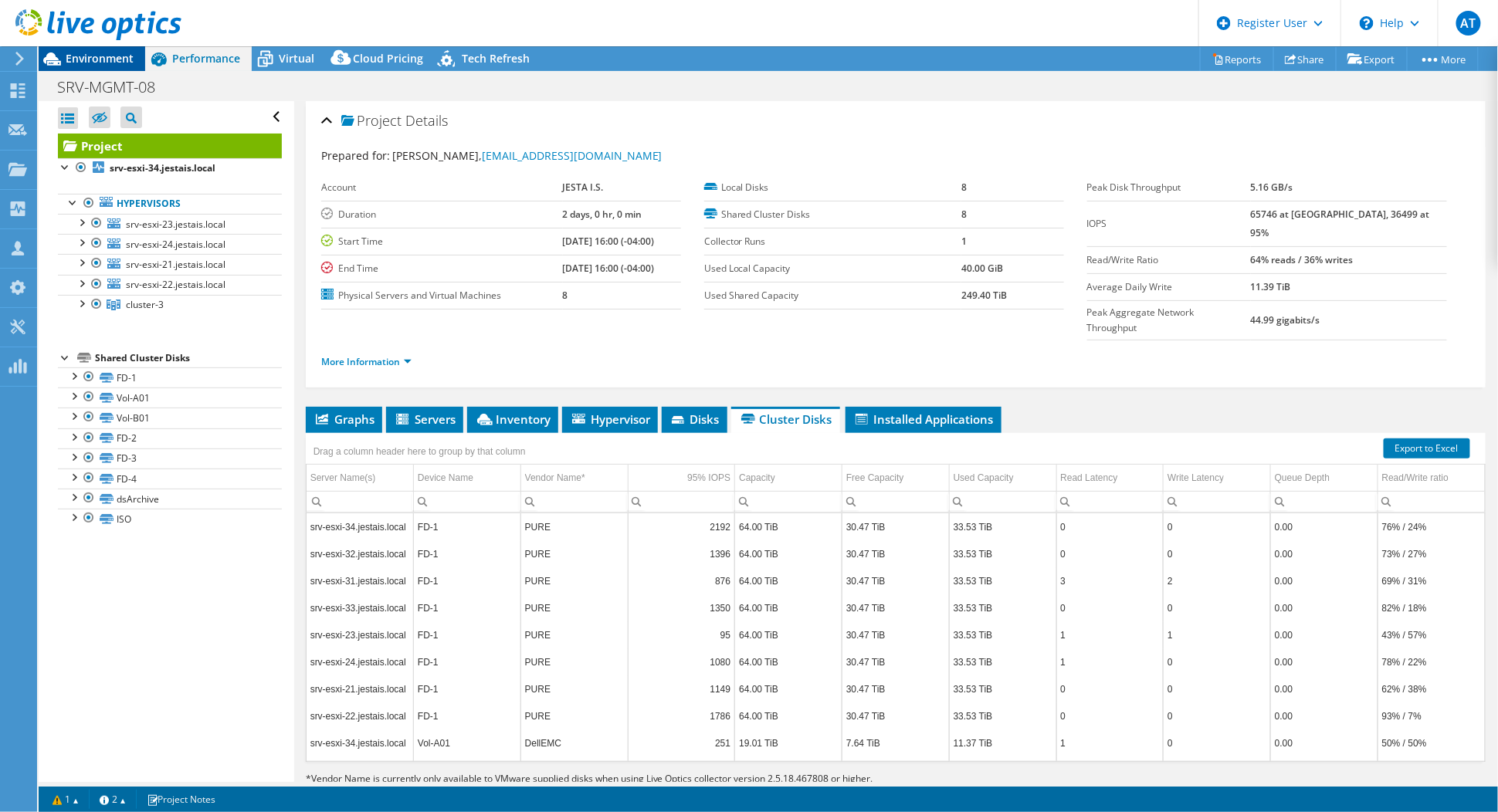
click at [108, 56] on span "Environment" at bounding box center [99, 58] width 68 height 15
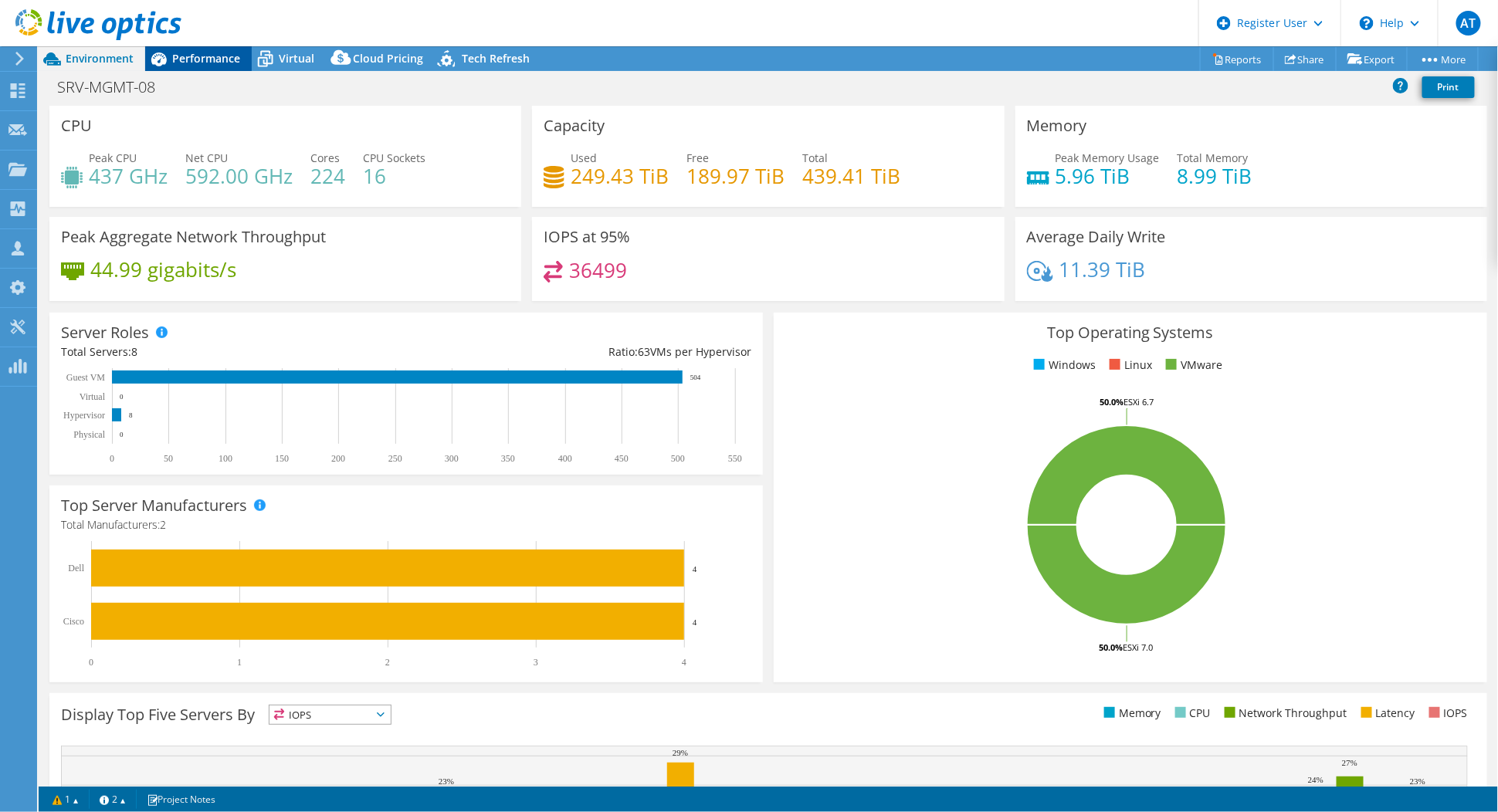
click at [204, 61] on span "Performance" at bounding box center [205, 58] width 68 height 15
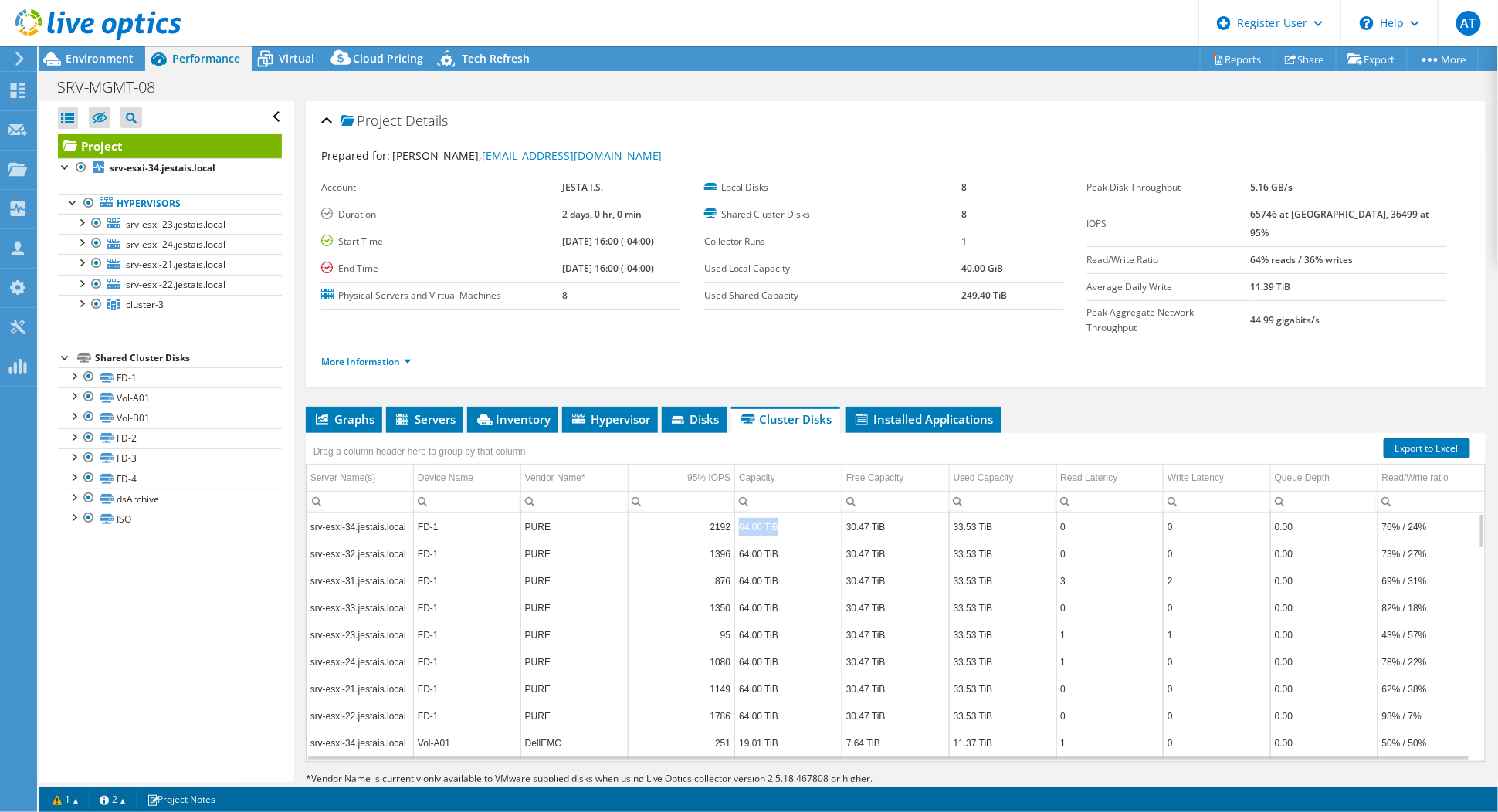
drag, startPoint x: 733, startPoint y: 495, endPoint x: 775, endPoint y: 493, distance: 42.0
click at [775, 513] on td "64.00 TiB" at bounding box center [789, 527] width 108 height 27
click at [1084, 366] on div "Project Details Prepared for: [PERSON_NAME], [EMAIL_ADDRESS][DOMAIN_NAME] Accou…" at bounding box center [895, 460] width 1203 height 719
